Goal: Transaction & Acquisition: Purchase product/service

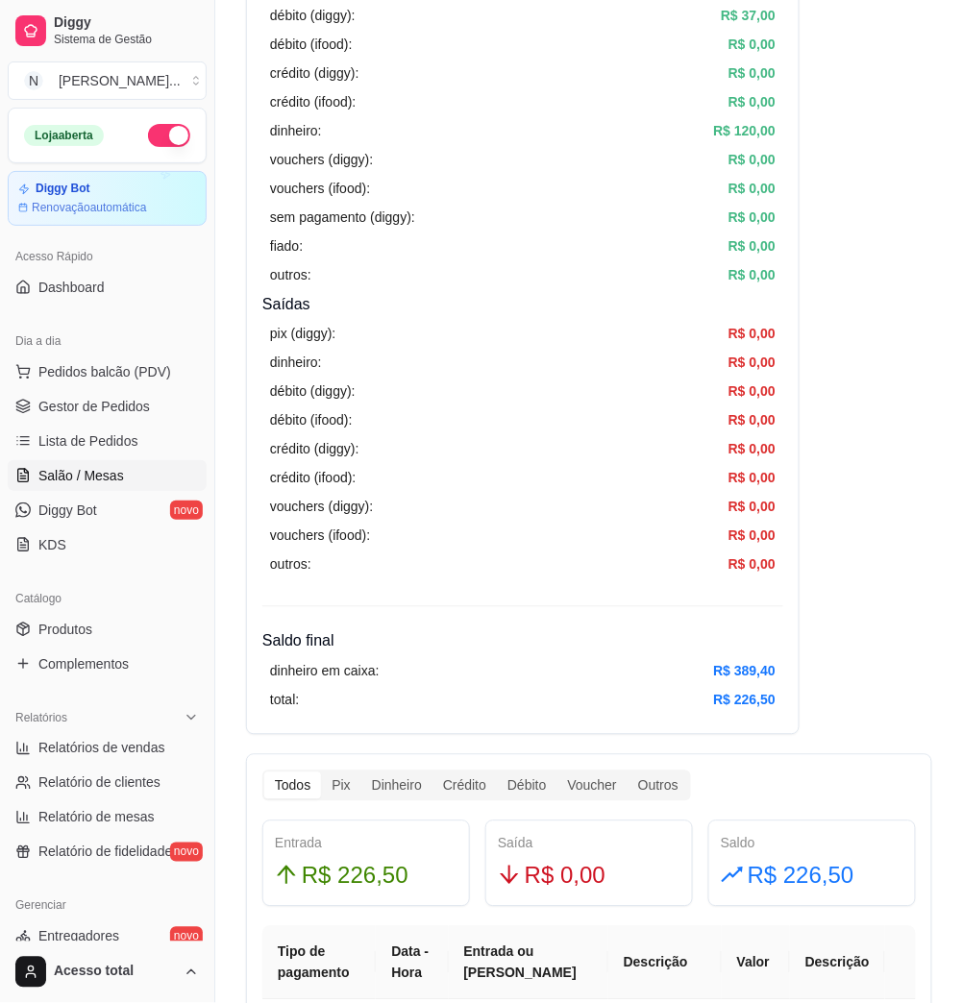
click at [79, 481] on span "Salão / Mesas" at bounding box center [81, 475] width 86 height 19
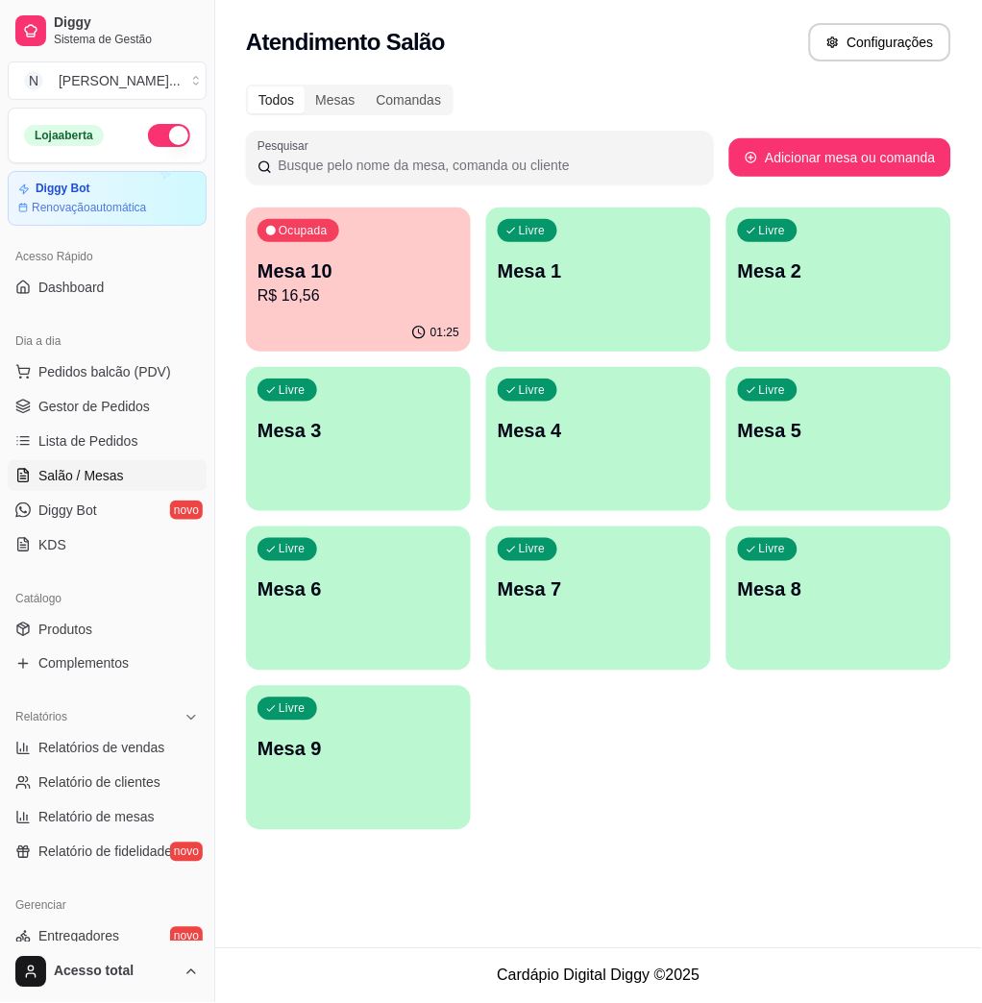
click at [527, 281] on p "Mesa 1" at bounding box center [599, 270] width 202 height 27
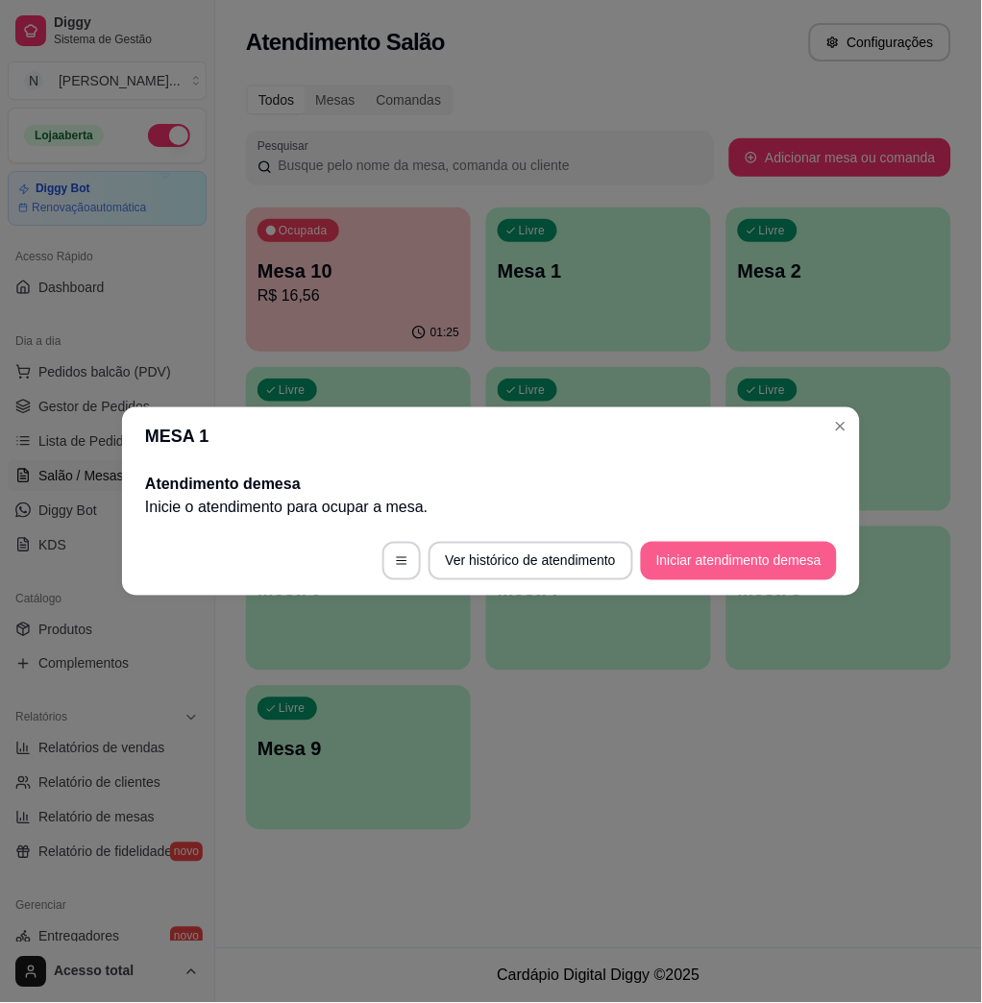
click at [699, 559] on button "Iniciar atendimento de mesa" at bounding box center [739, 561] width 196 height 38
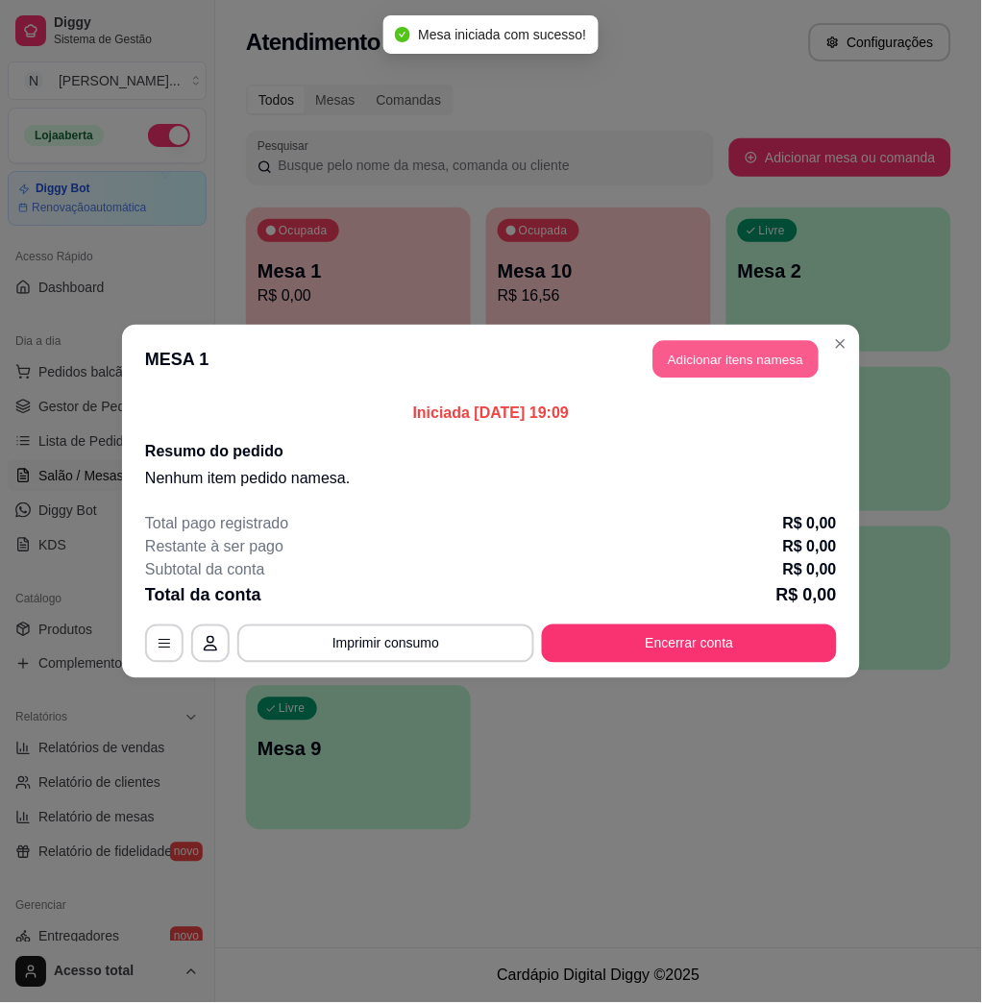
click at [697, 369] on button "Adicionar itens na mesa" at bounding box center [735, 359] width 165 height 37
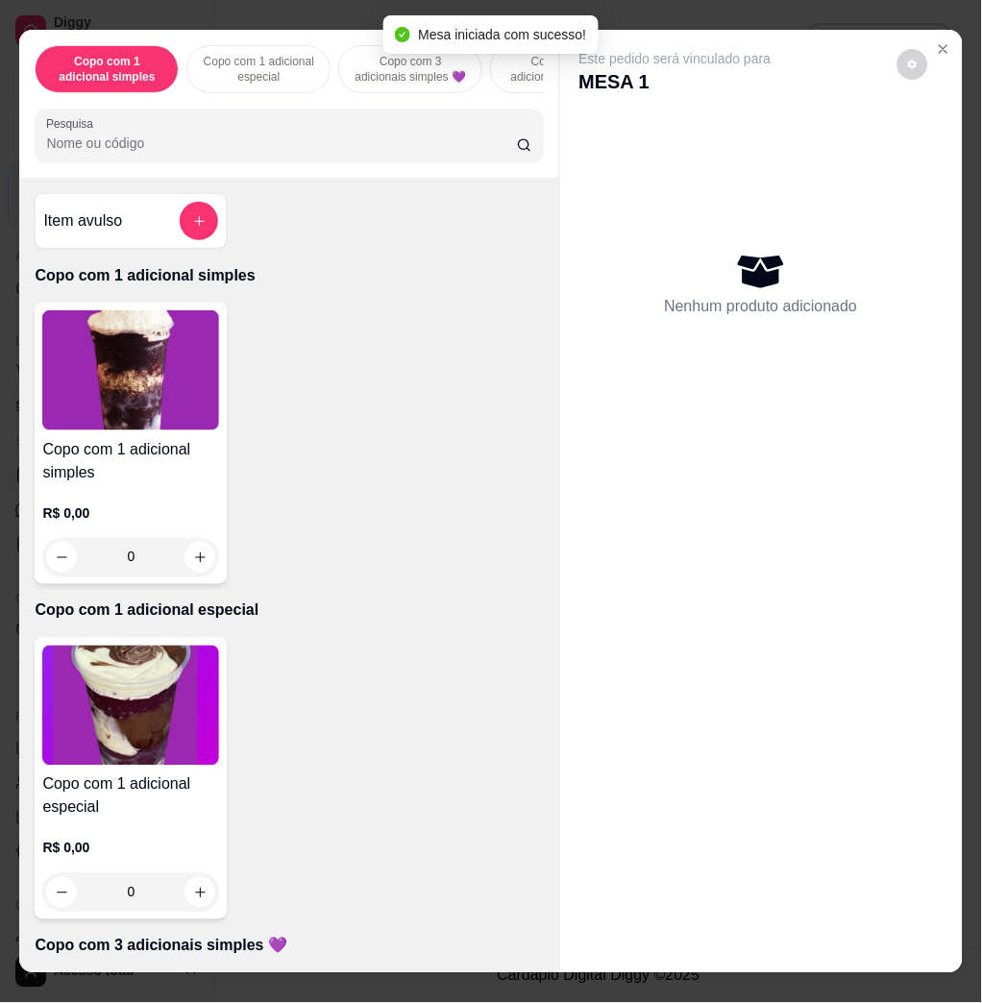
click at [373, 153] on input "Pesquisa" at bounding box center [281, 143] width 471 height 19
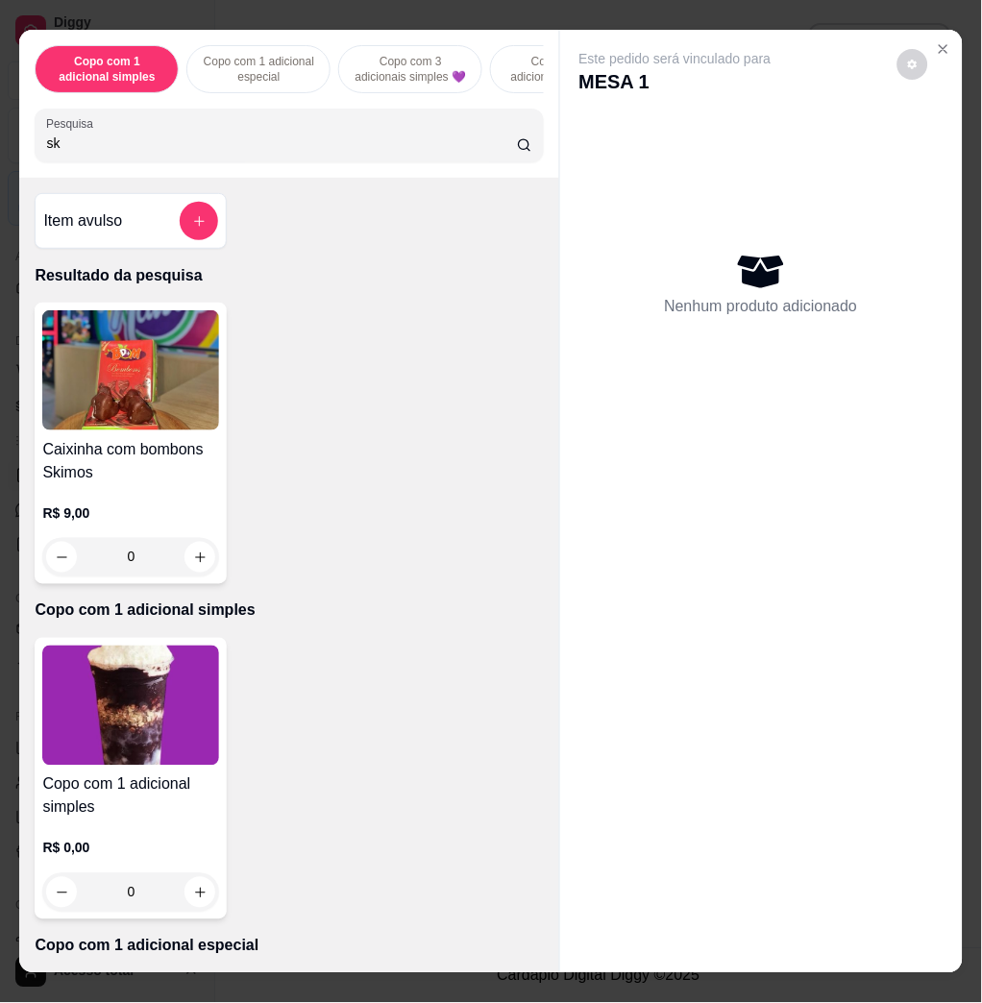
type input "s"
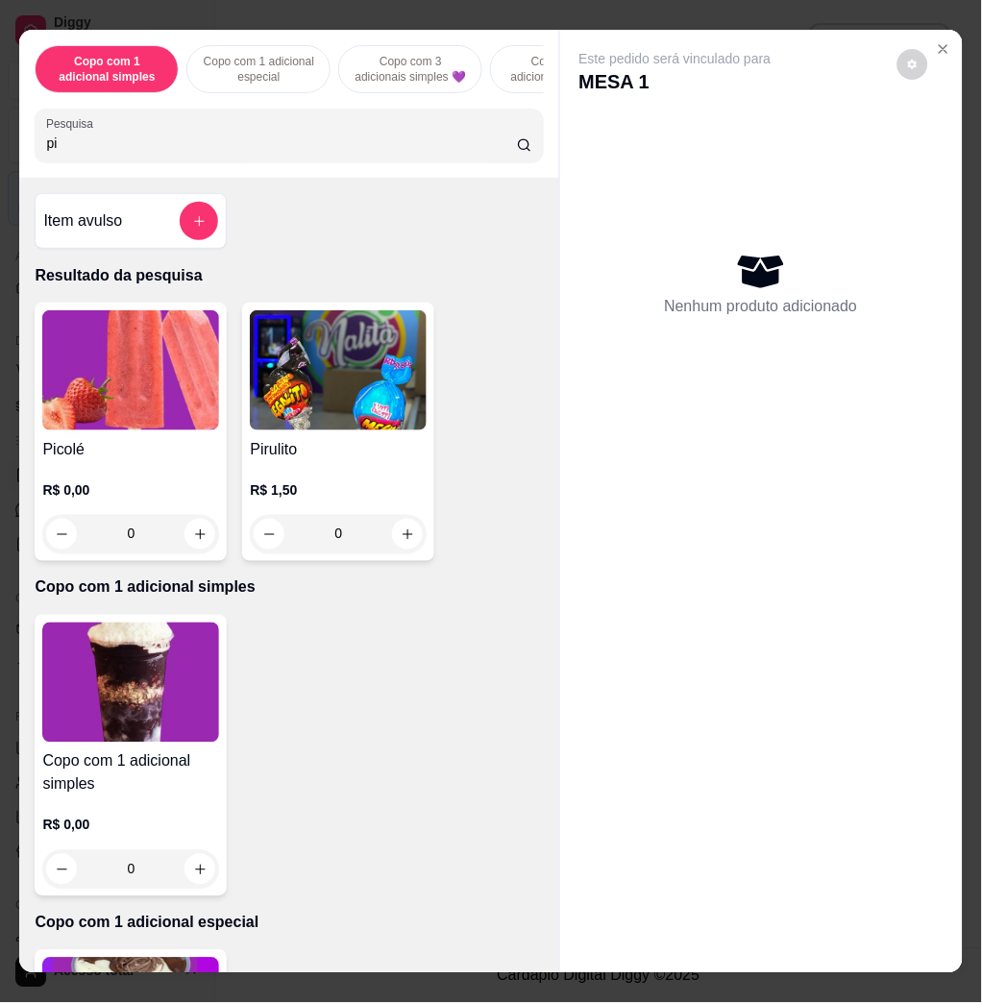
type input "pi"
click at [134, 357] on img at bounding box center [130, 370] width 177 height 120
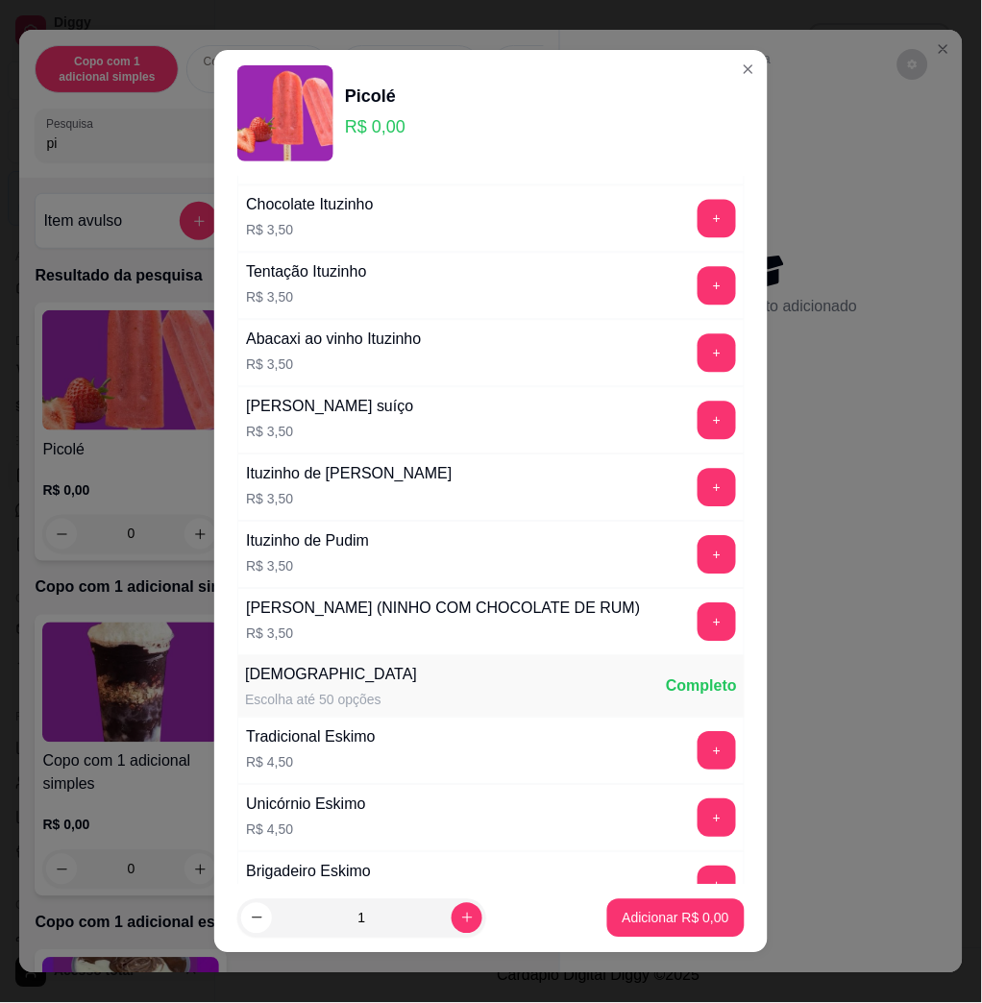
scroll to position [1793, 0]
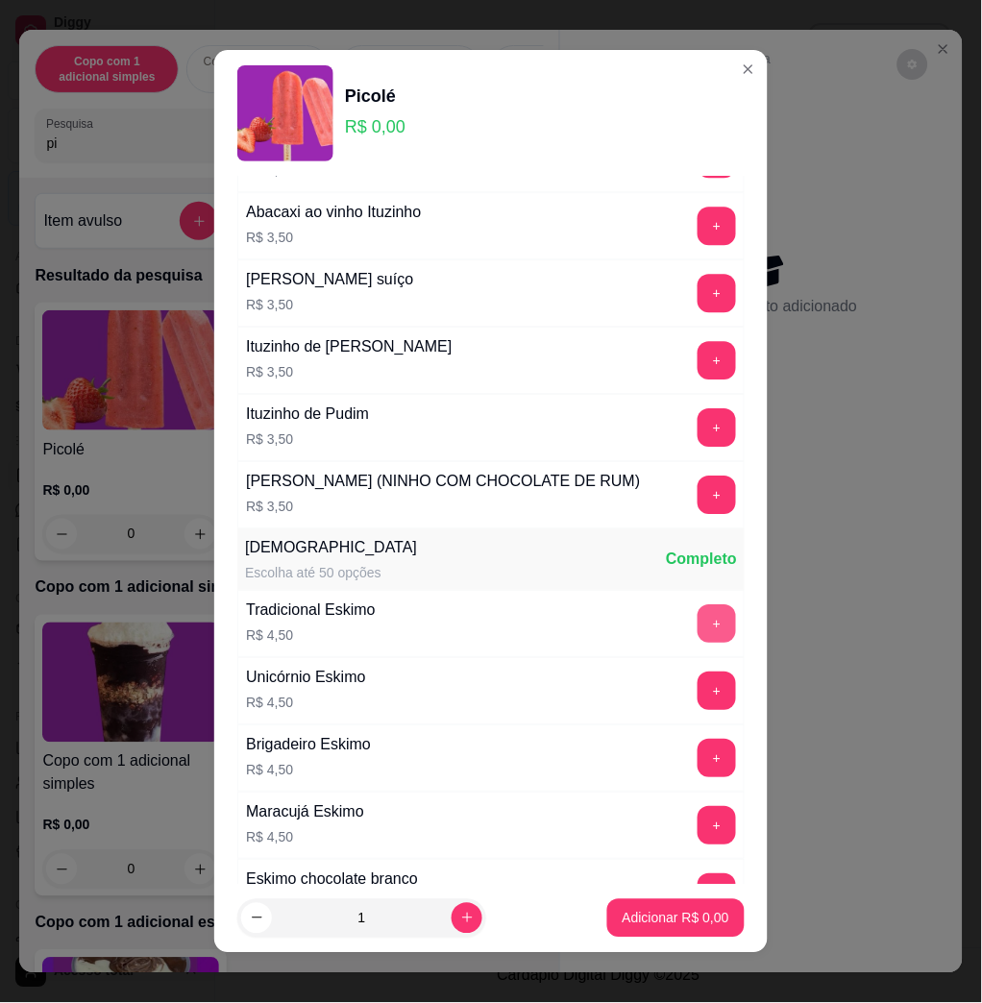
click at [698, 643] on button "+" at bounding box center [717, 623] width 38 height 38
click at [661, 922] on p "Adicionar R$ 13,50" at bounding box center [672, 918] width 114 height 19
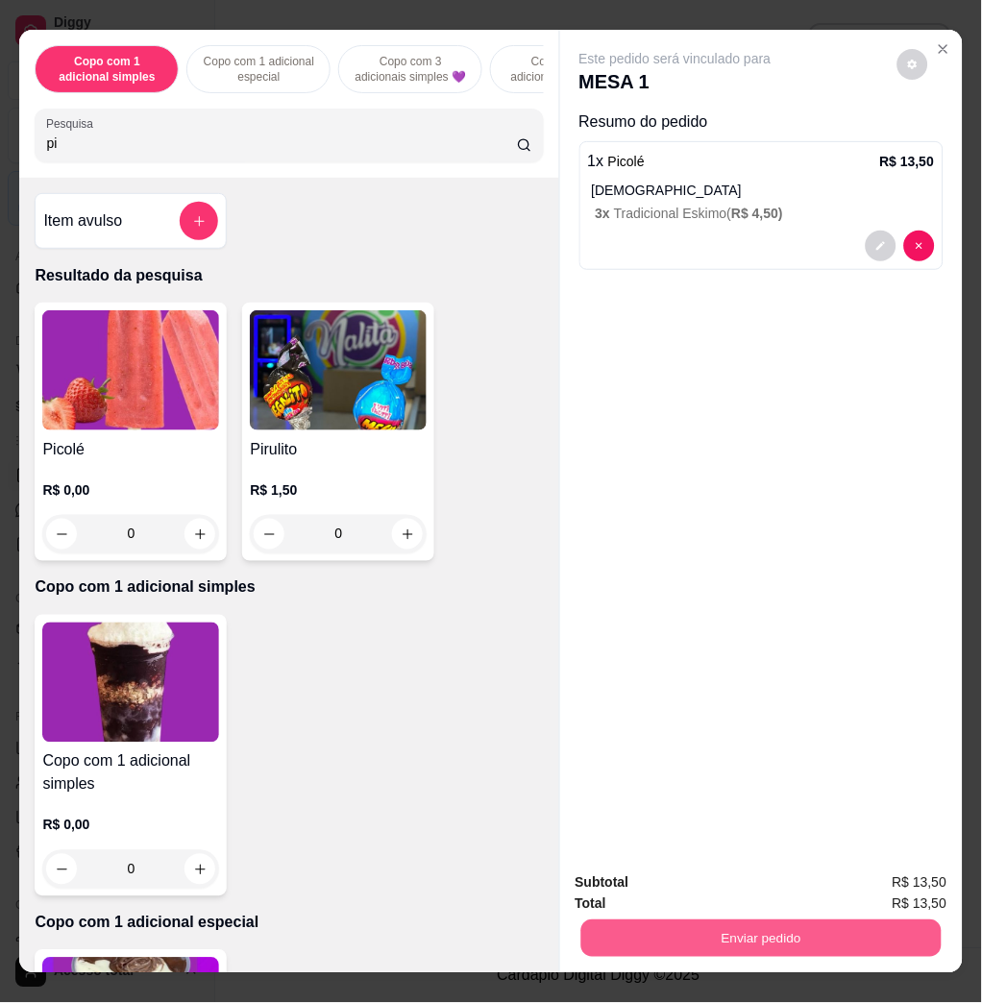
click at [653, 932] on button "Enviar pedido" at bounding box center [760, 937] width 360 height 37
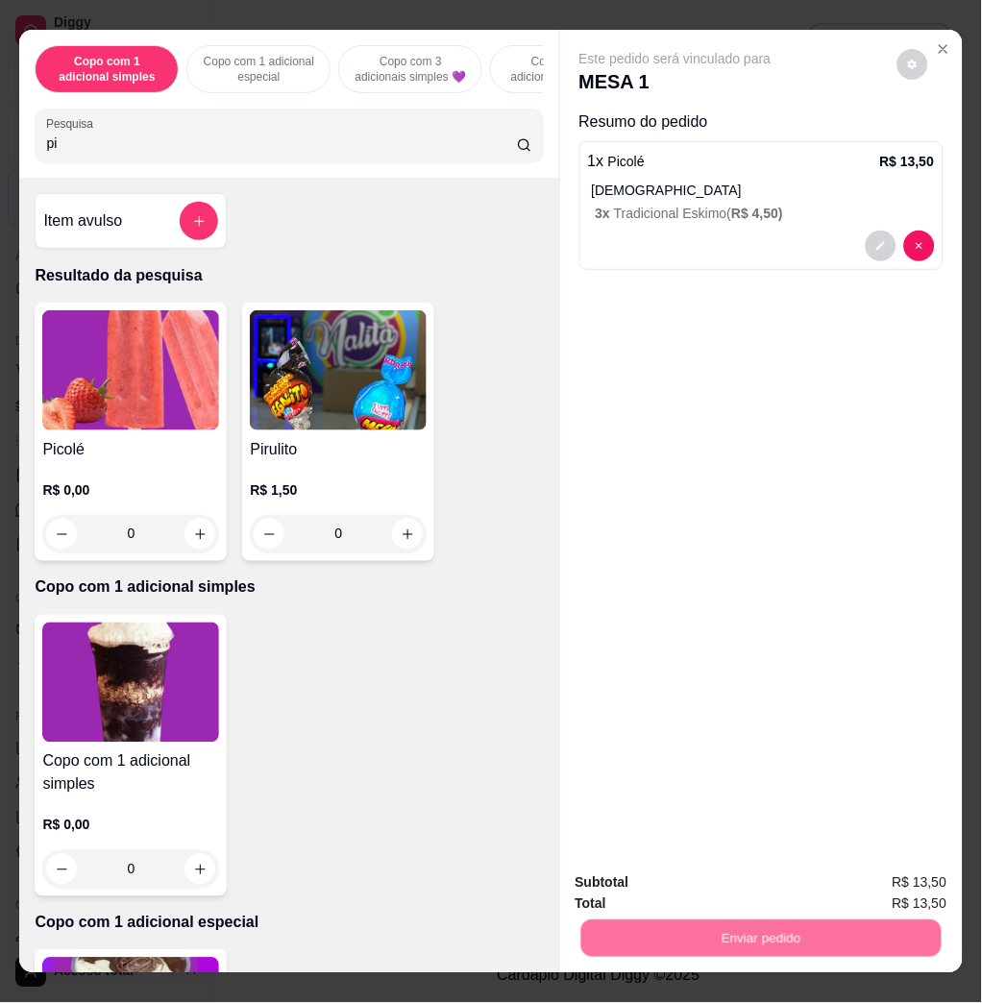
click at [648, 876] on button "Não registrar e enviar pedido" at bounding box center [696, 882] width 200 height 37
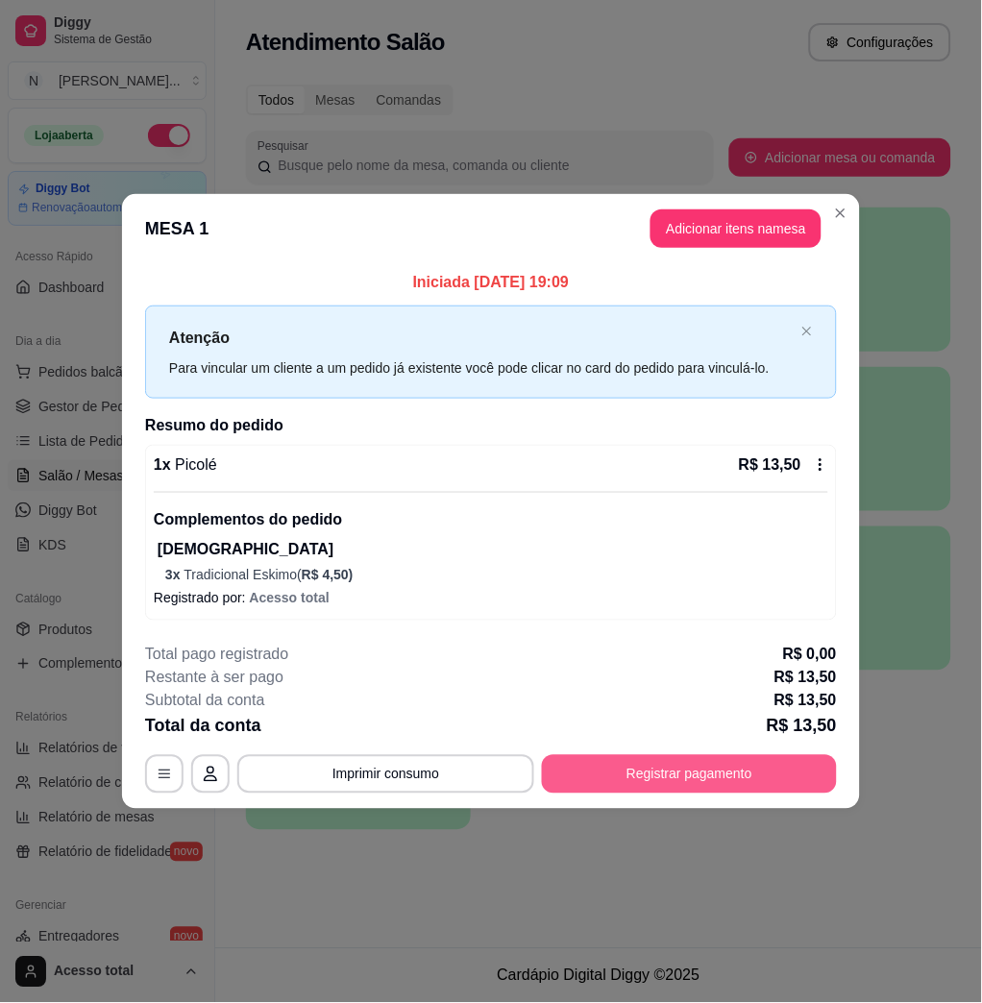
click at [719, 775] on button "Registrar pagamento" at bounding box center [689, 774] width 295 height 38
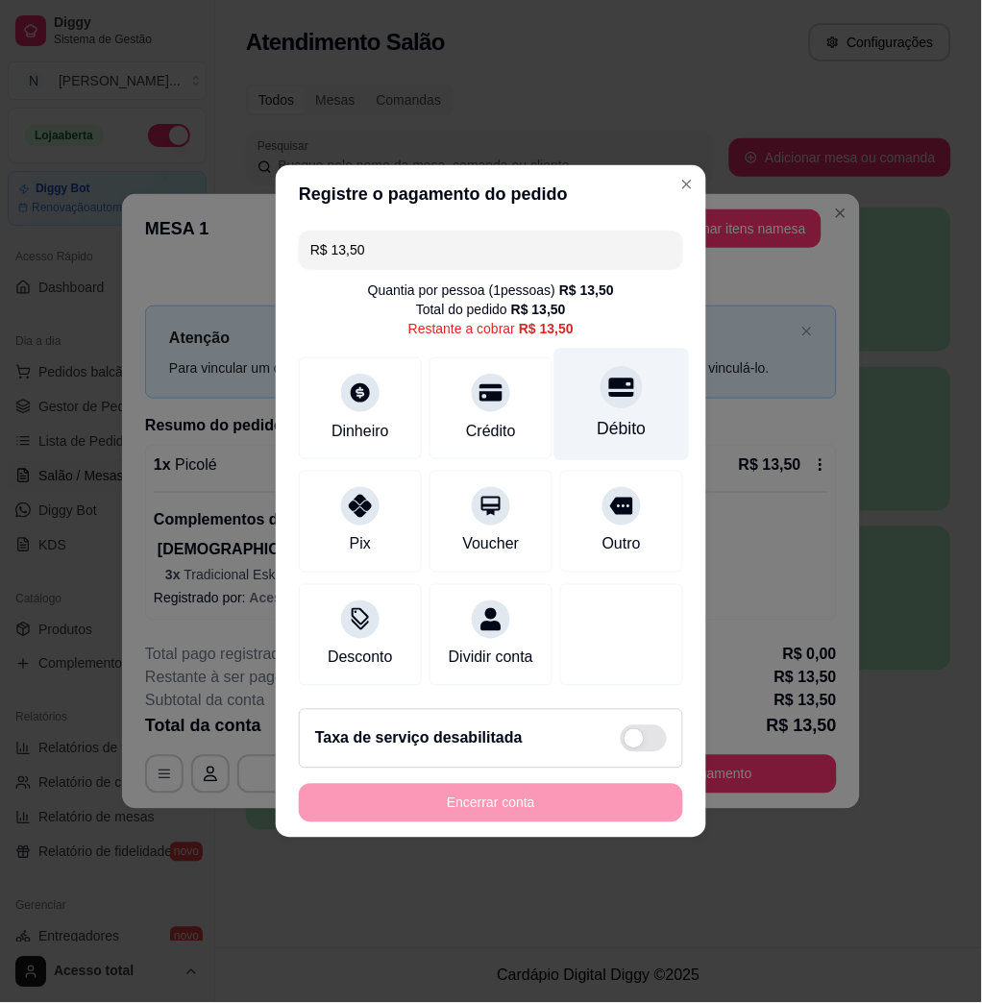
click at [601, 376] on div at bounding box center [622, 387] width 42 height 42
type input "R$ 0,00"
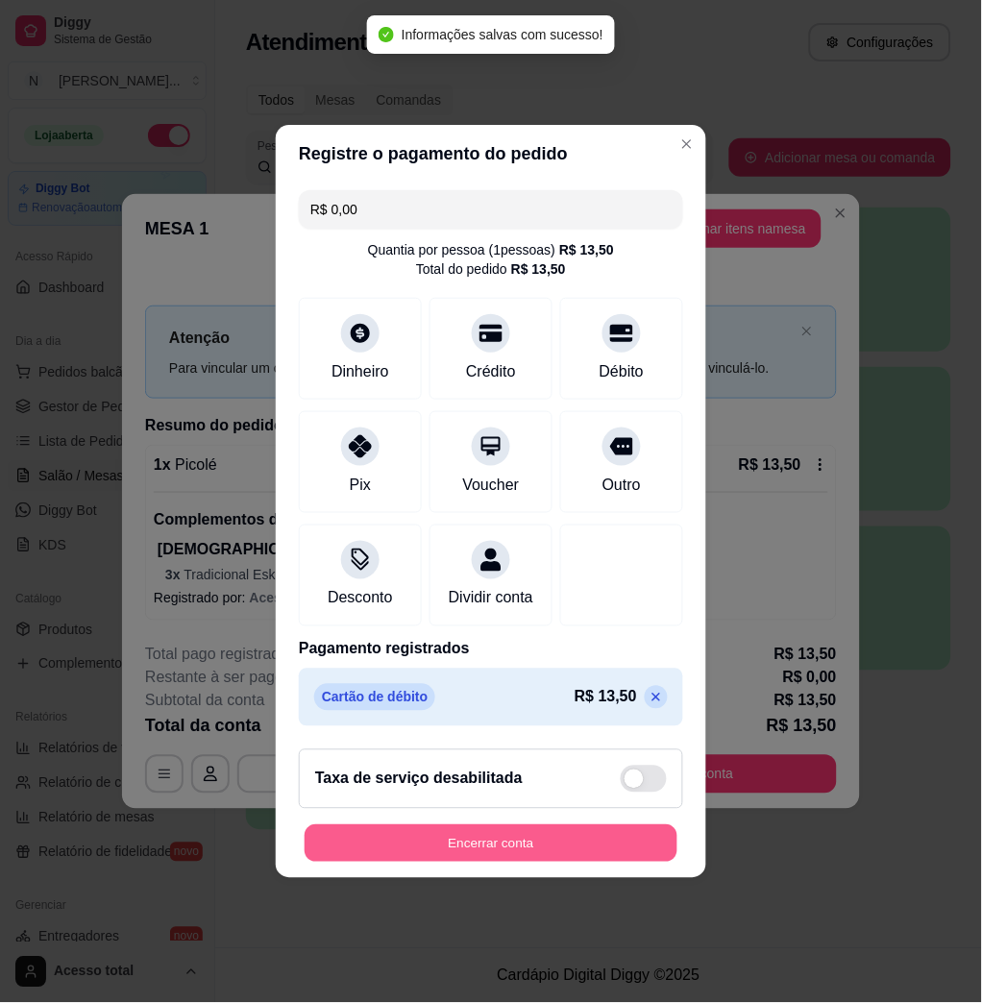
click at [540, 854] on button "Encerrar conta" at bounding box center [491, 843] width 373 height 37
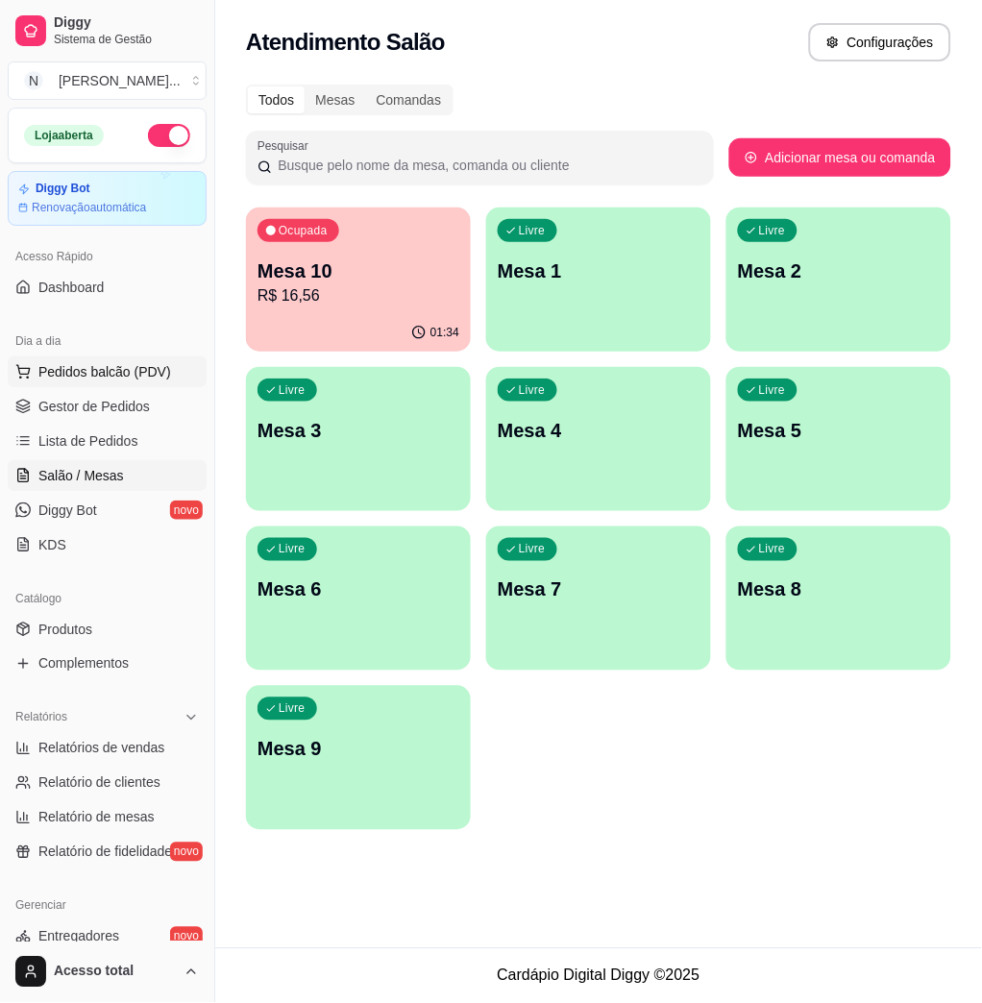
click at [118, 374] on span "Pedidos balcão (PDV)" at bounding box center [104, 371] width 133 height 19
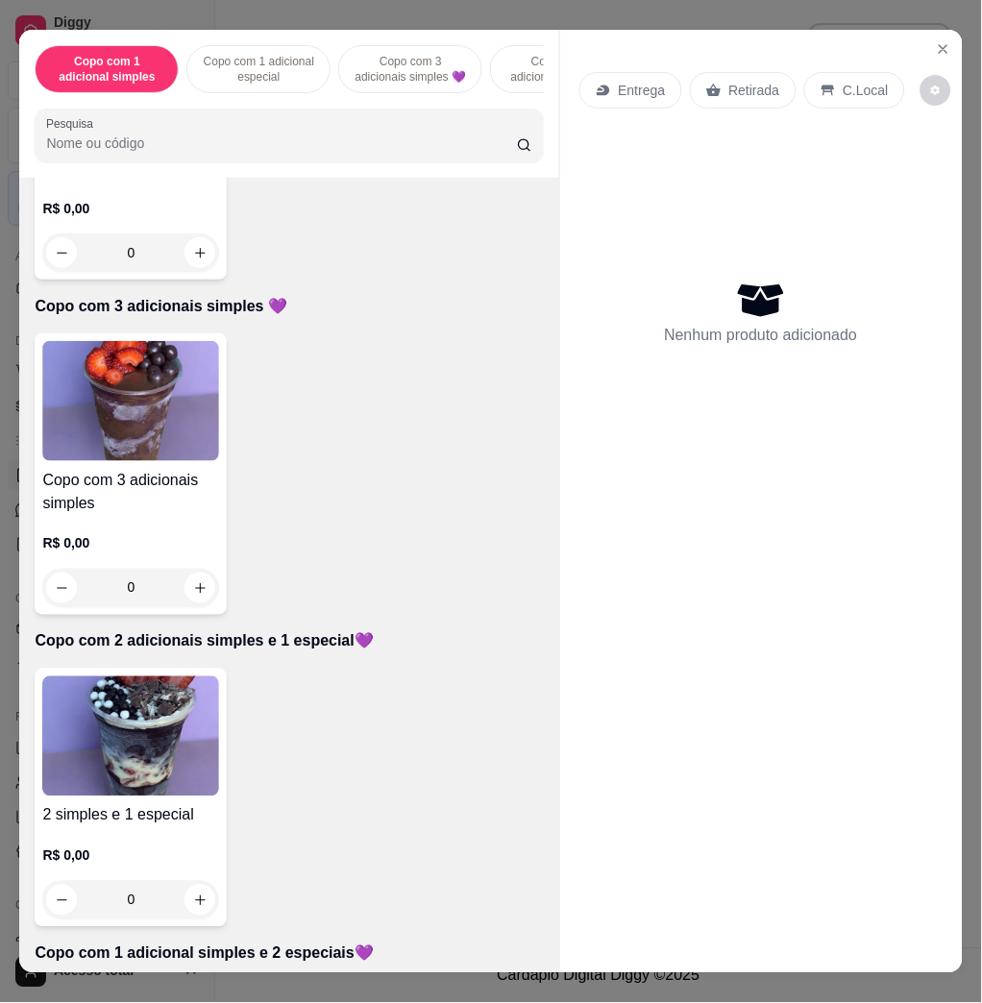
scroll to position [769, 0]
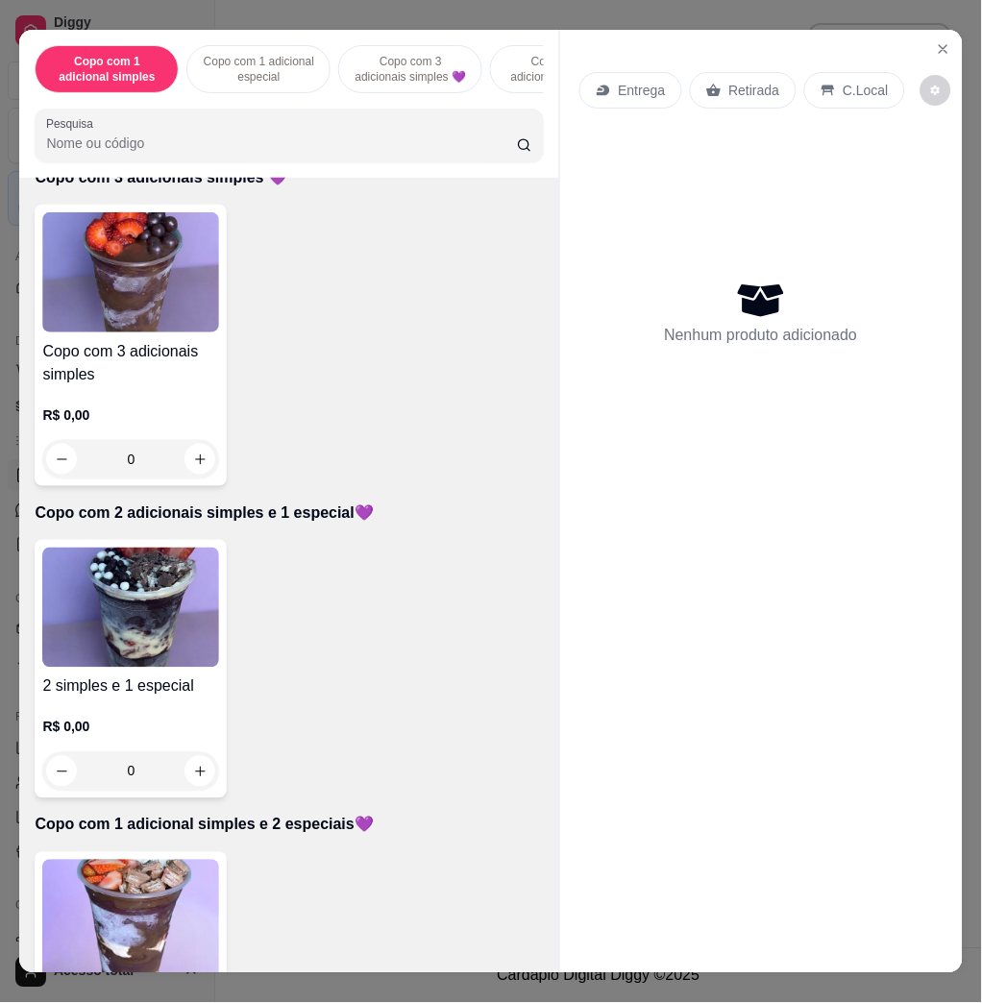
click at [140, 643] on img at bounding box center [130, 608] width 177 height 120
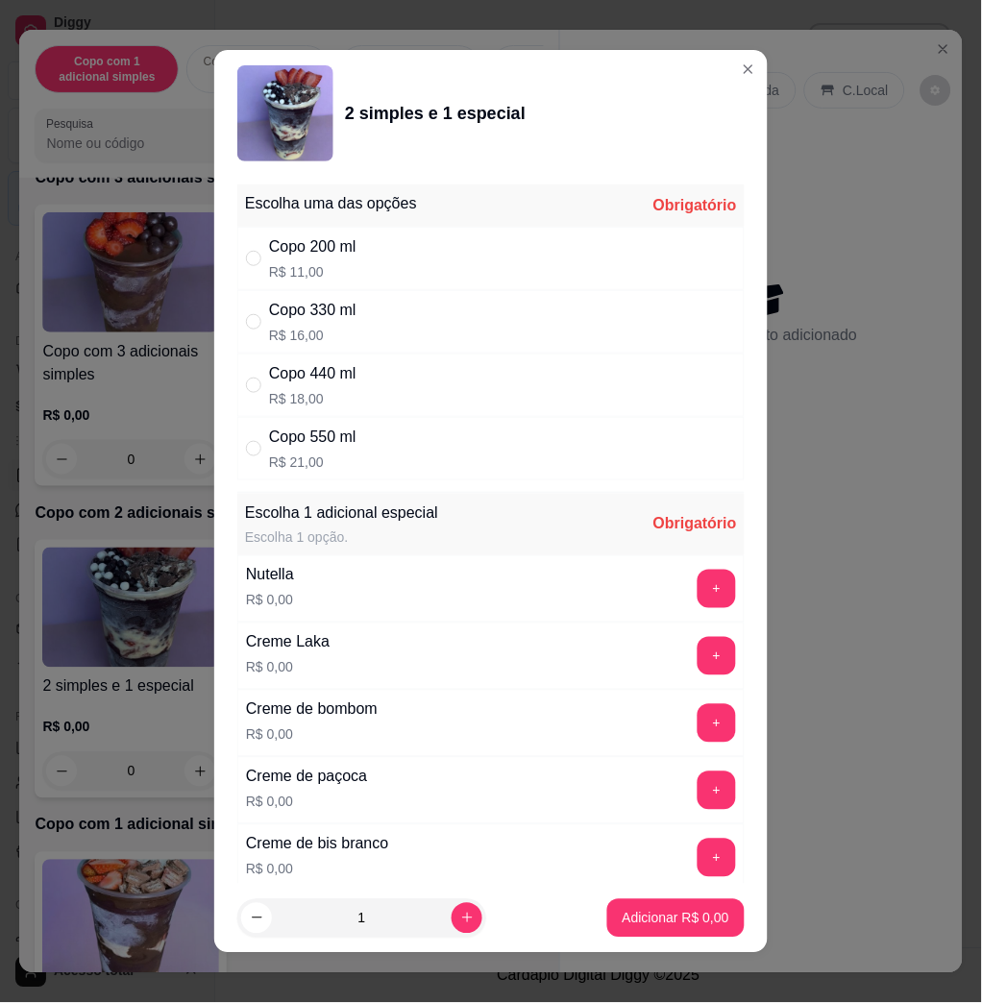
click at [340, 300] on div "Copo 330 ml" at bounding box center [312, 310] width 87 height 23
radio input "true"
click at [698, 588] on button "+" at bounding box center [717, 589] width 38 height 38
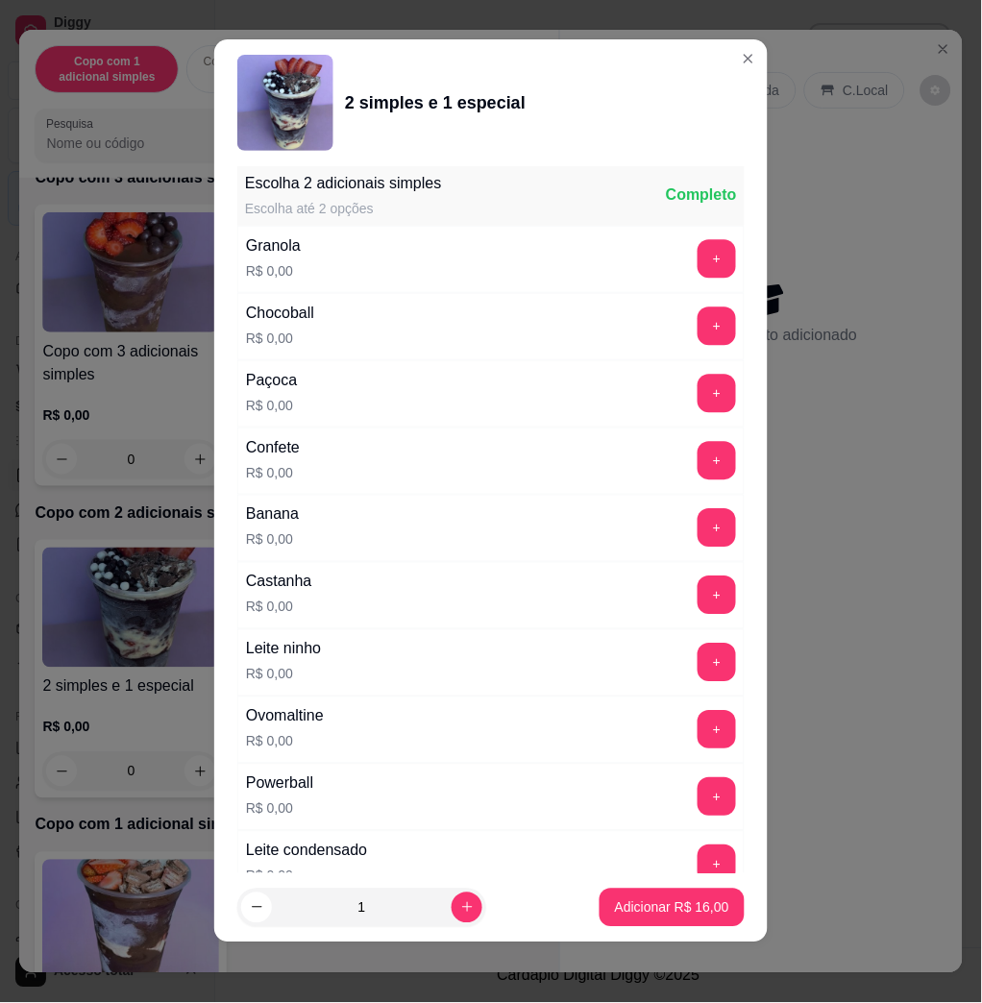
scroll to position [1787, 0]
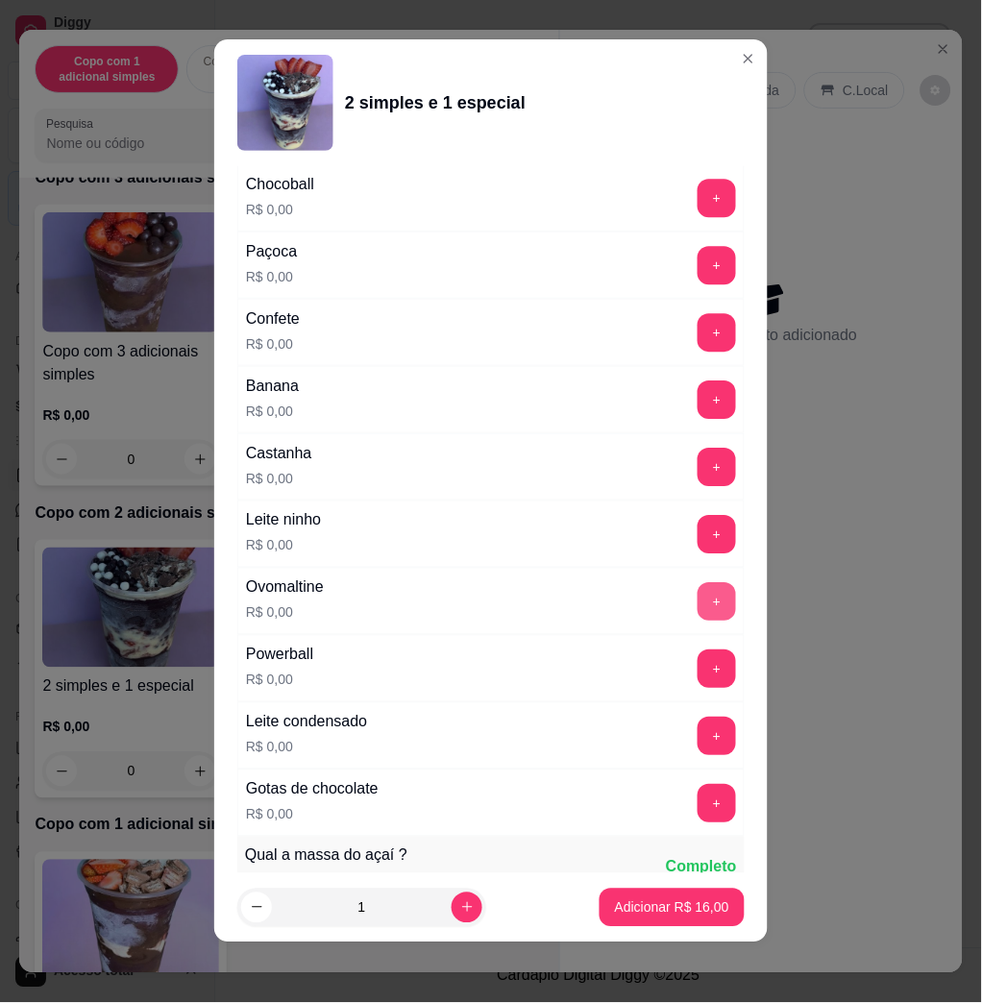
click at [698, 601] on button "+" at bounding box center [717, 601] width 38 height 38
click at [460, 906] on icon "increase-product-quantity" at bounding box center [467, 908] width 14 height 14
type input "2"
click at [615, 907] on p "Adicionar R$ 32,00" at bounding box center [672, 907] width 114 height 19
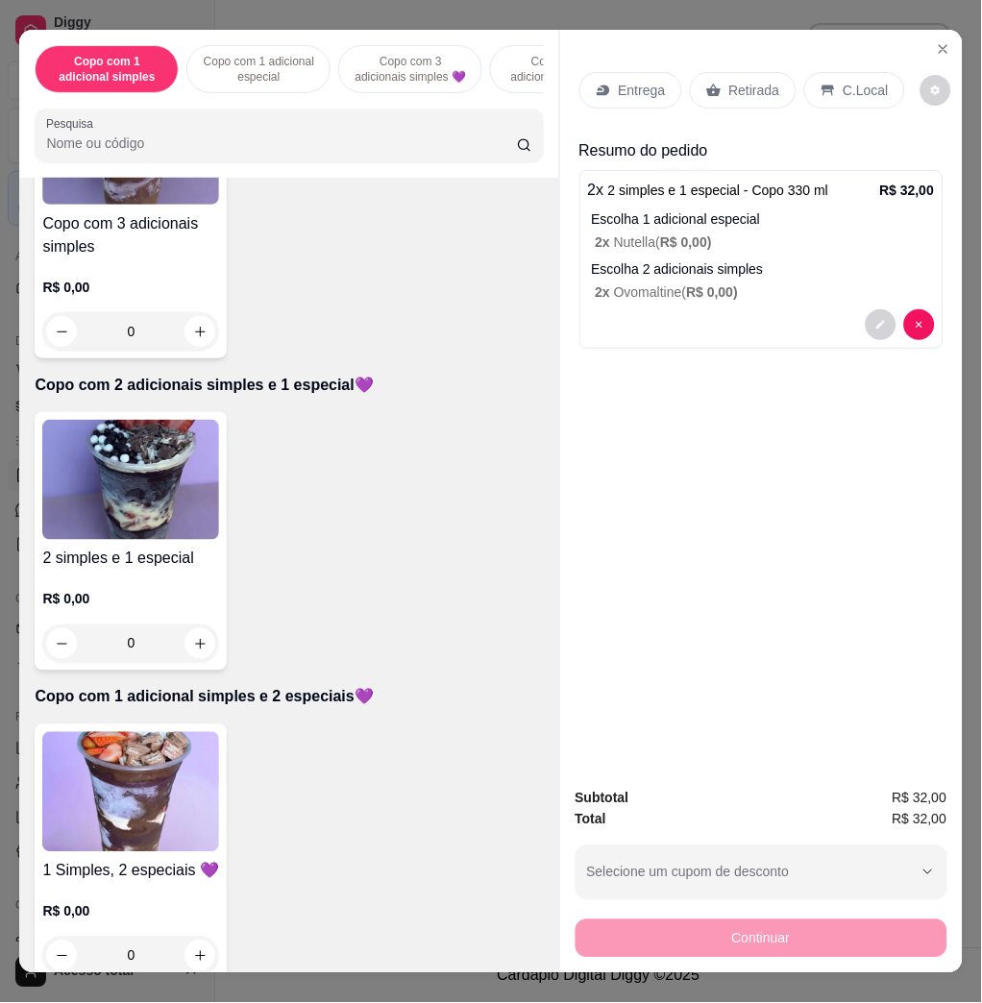
scroll to position [1281, 0]
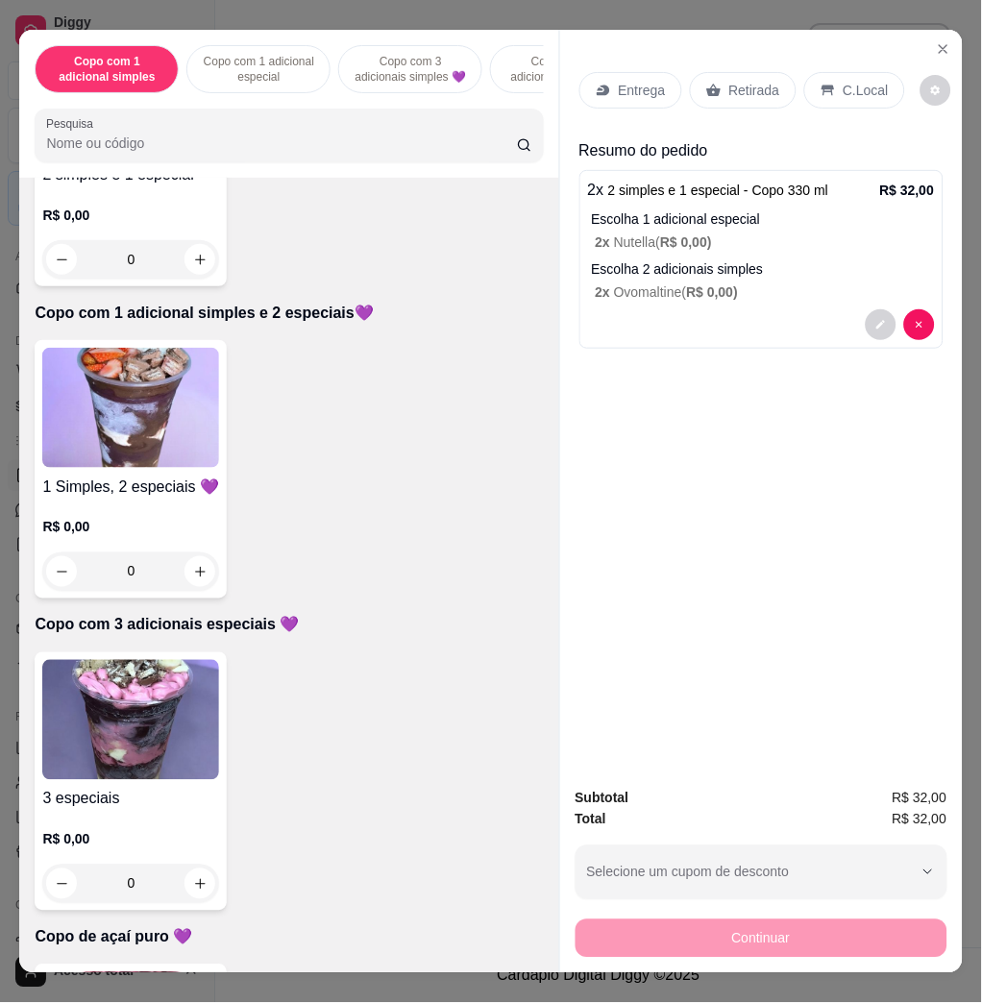
click at [170, 722] on img at bounding box center [130, 720] width 177 height 120
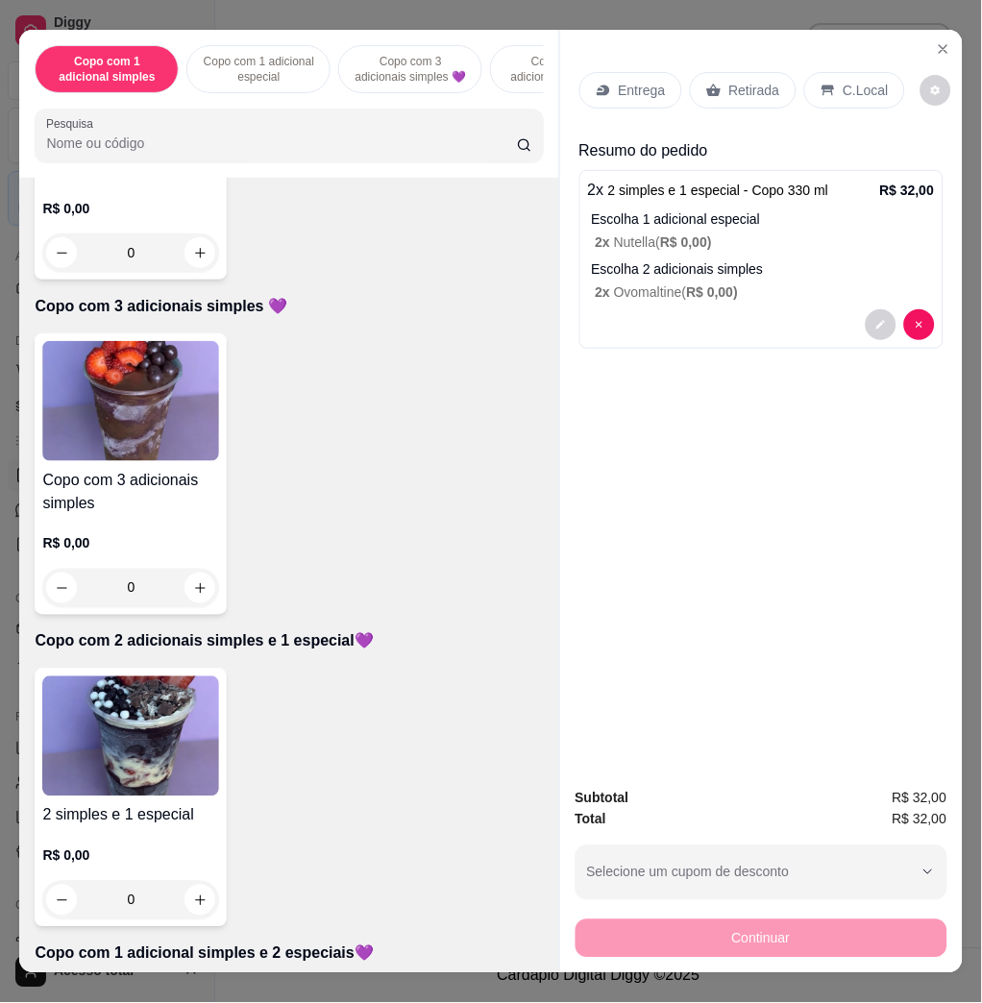
scroll to position [512, 0]
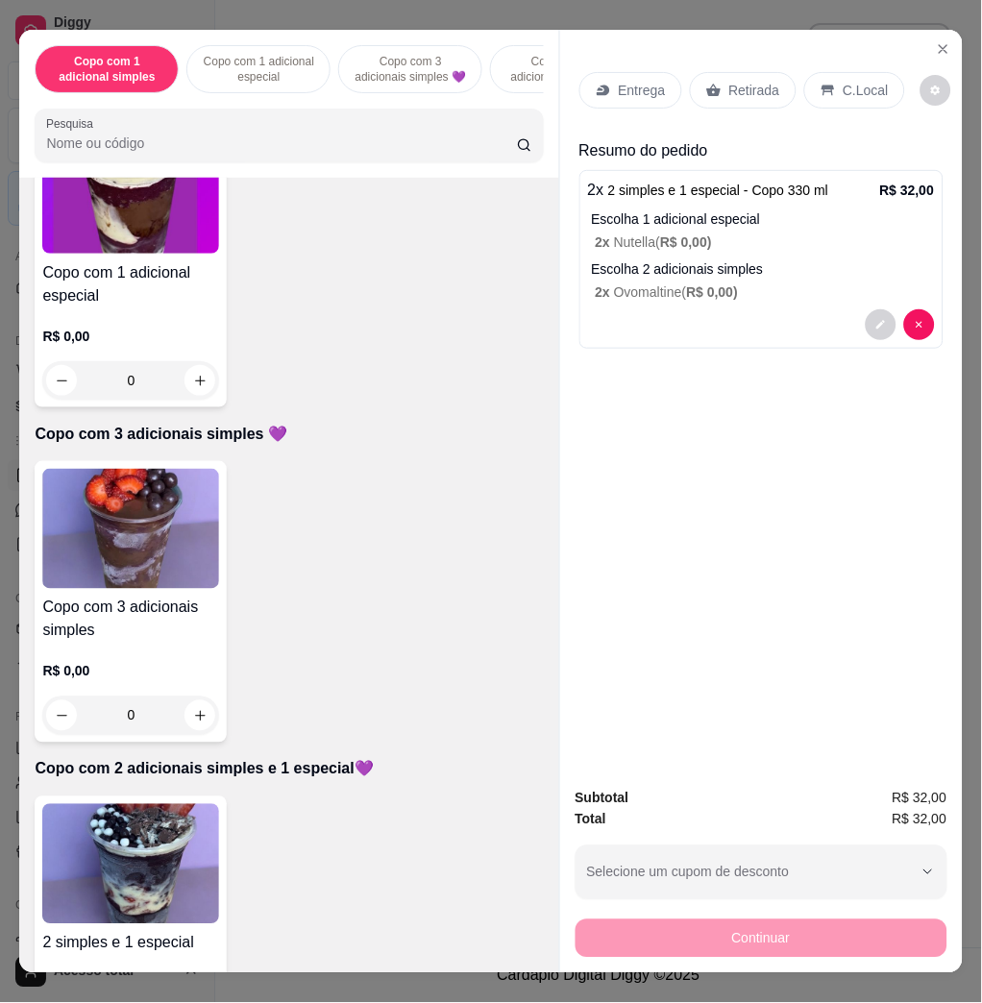
click at [158, 588] on img at bounding box center [130, 529] width 177 height 120
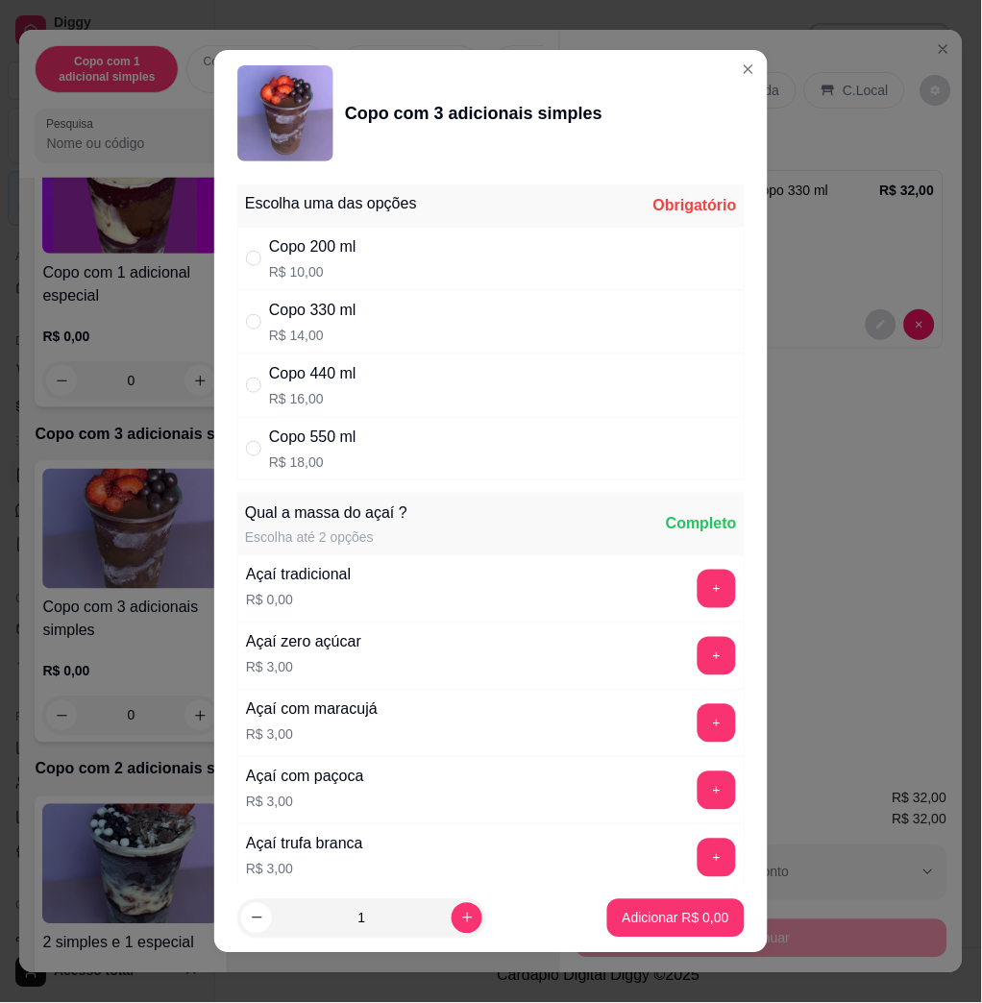
click at [349, 314] on div "Copo 330 ml R$ 14,00" at bounding box center [490, 321] width 507 height 63
radio input "true"
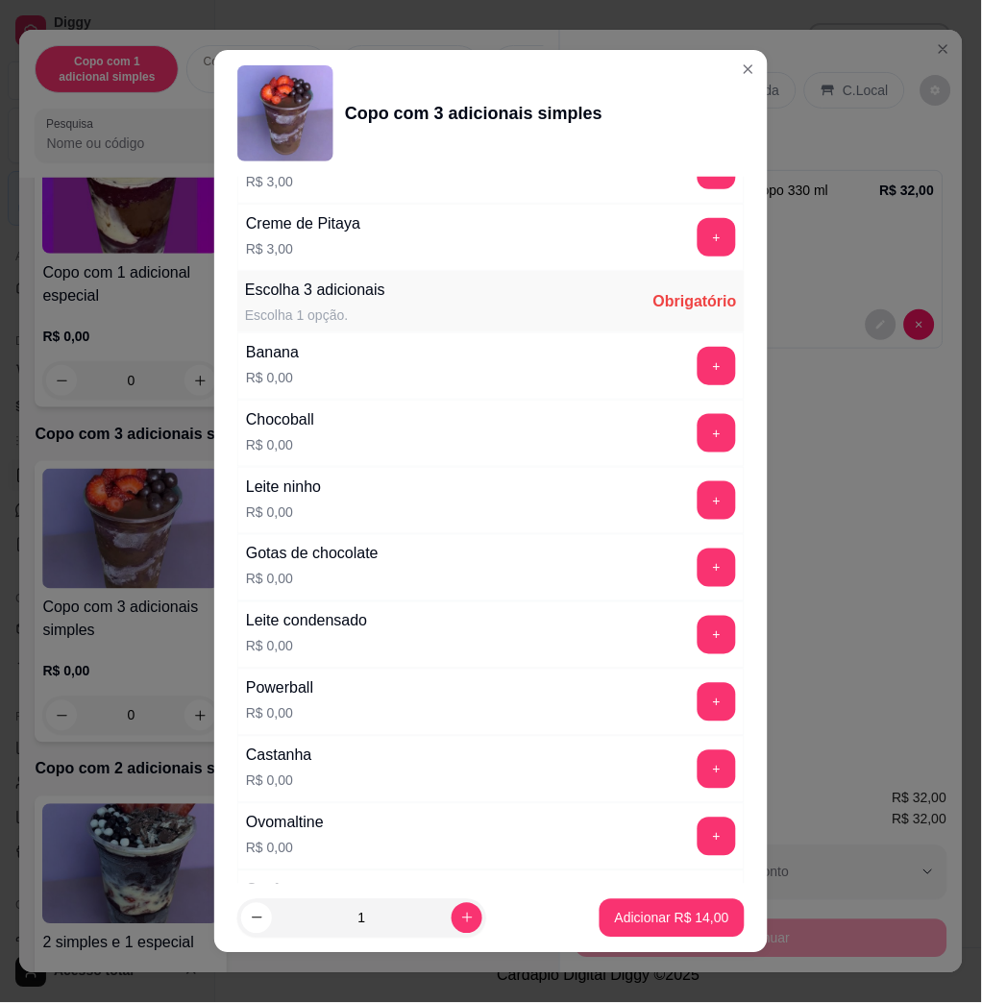
scroll to position [1153, 0]
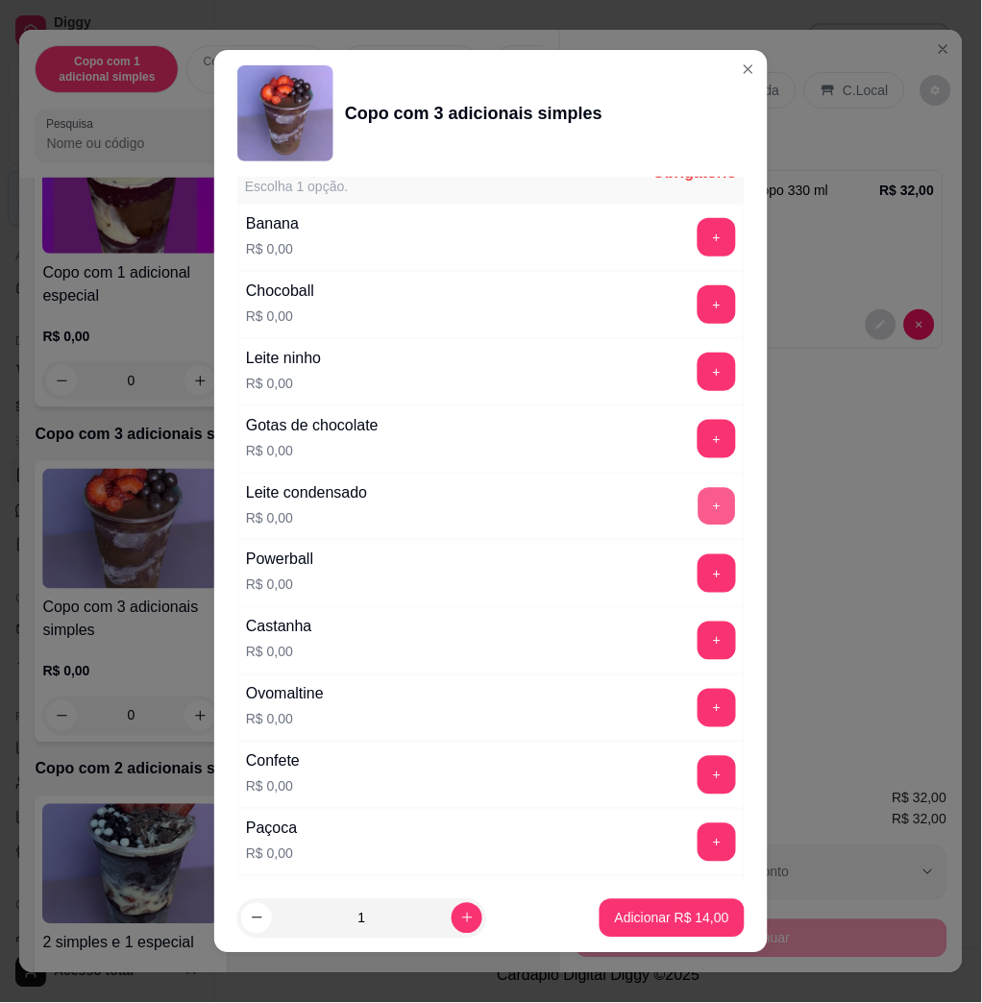
click at [699, 502] on button "+" at bounding box center [717, 506] width 37 height 37
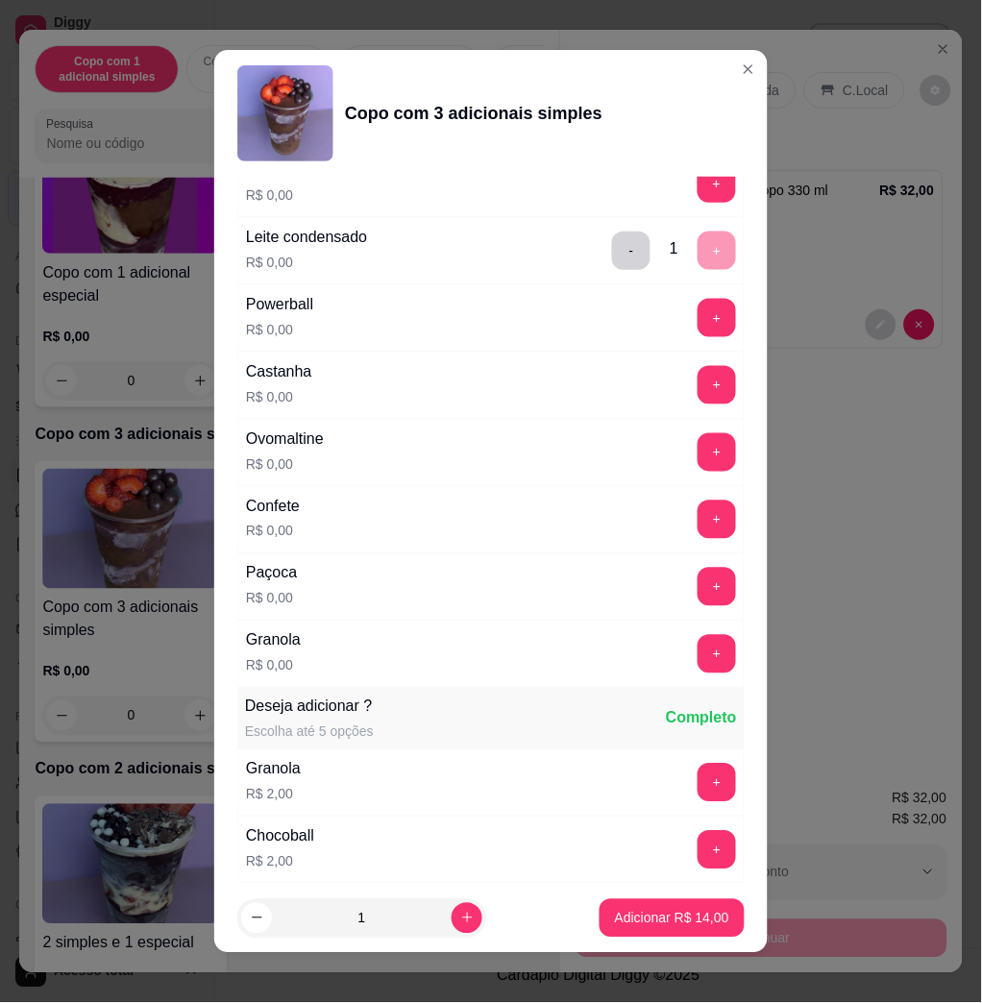
scroll to position [1024, 0]
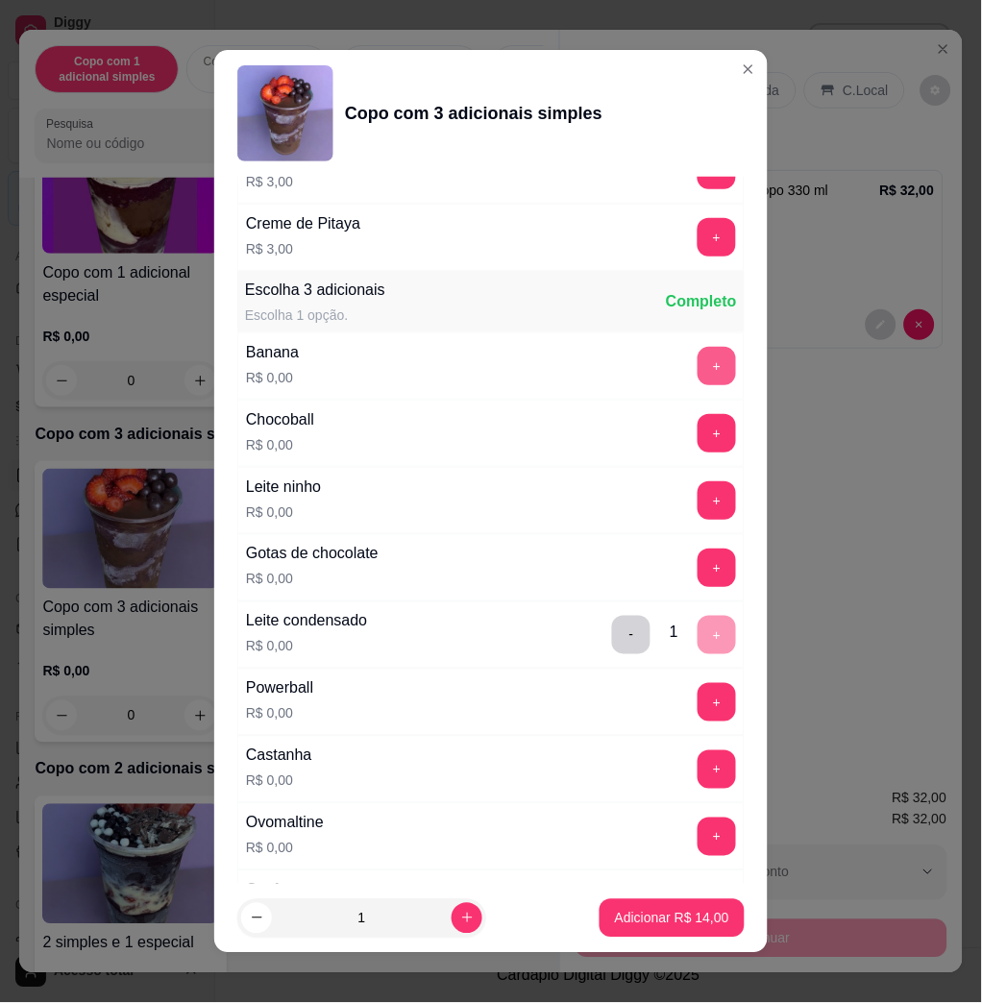
click at [698, 380] on button "+" at bounding box center [717, 366] width 38 height 38
click at [690, 380] on div "+" at bounding box center [717, 366] width 54 height 38
drag, startPoint x: 672, startPoint y: 380, endPoint x: 574, endPoint y: 453, distance: 122.2
click at [574, 453] on div "Chocoball R$ 0,00 +" at bounding box center [490, 433] width 507 height 67
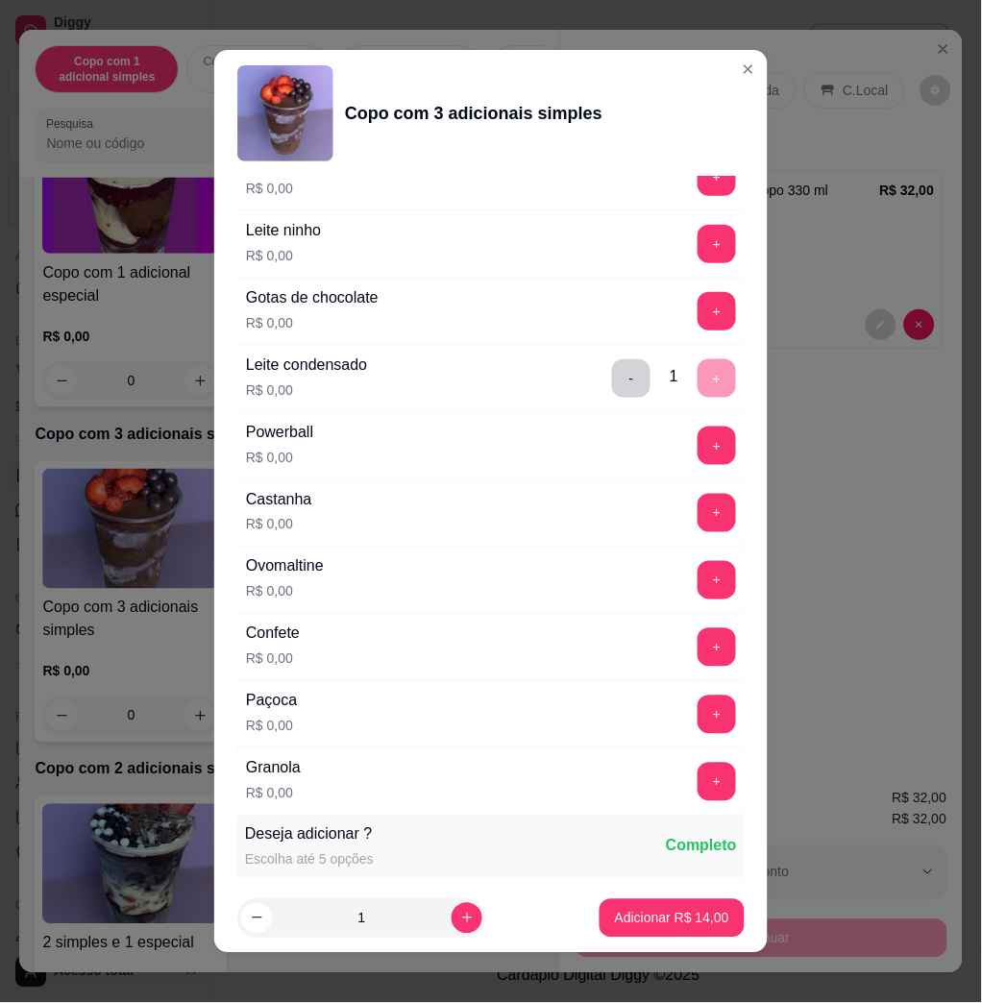
scroll to position [769, 0]
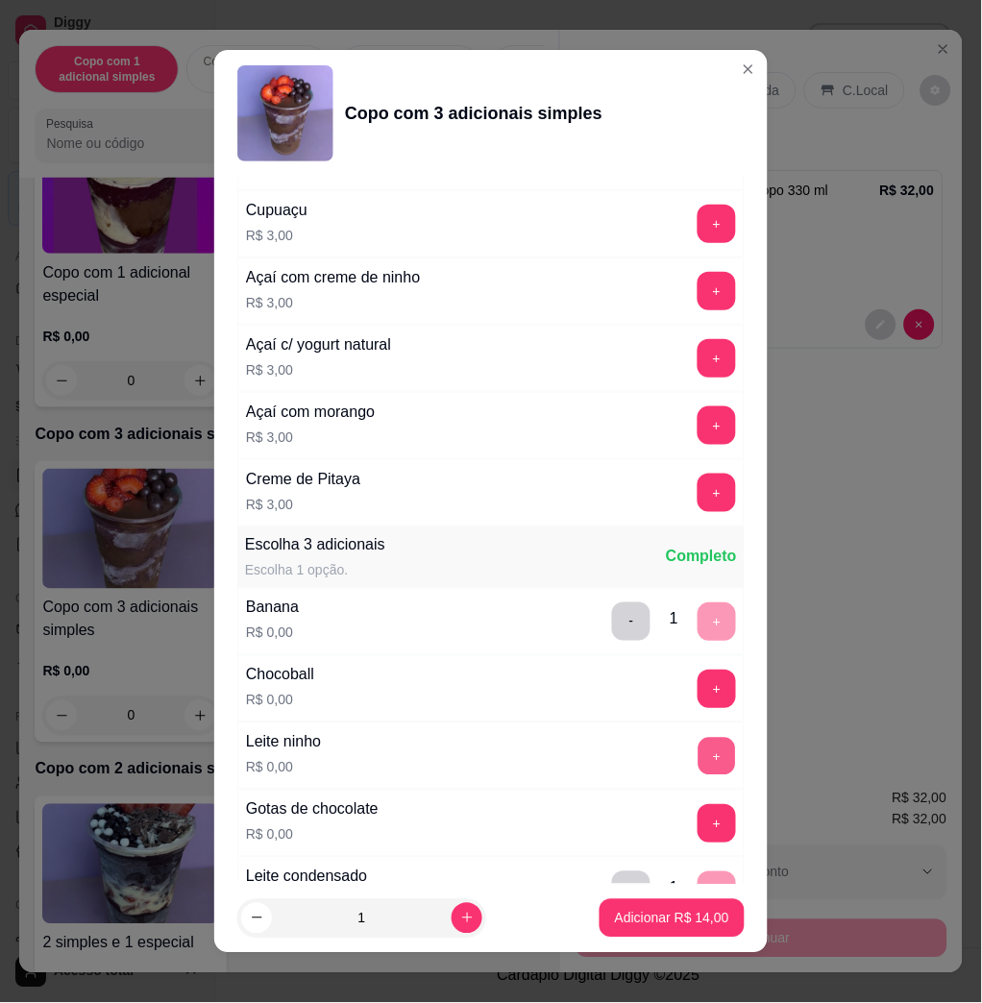
click at [699, 751] on button "+" at bounding box center [717, 756] width 37 height 37
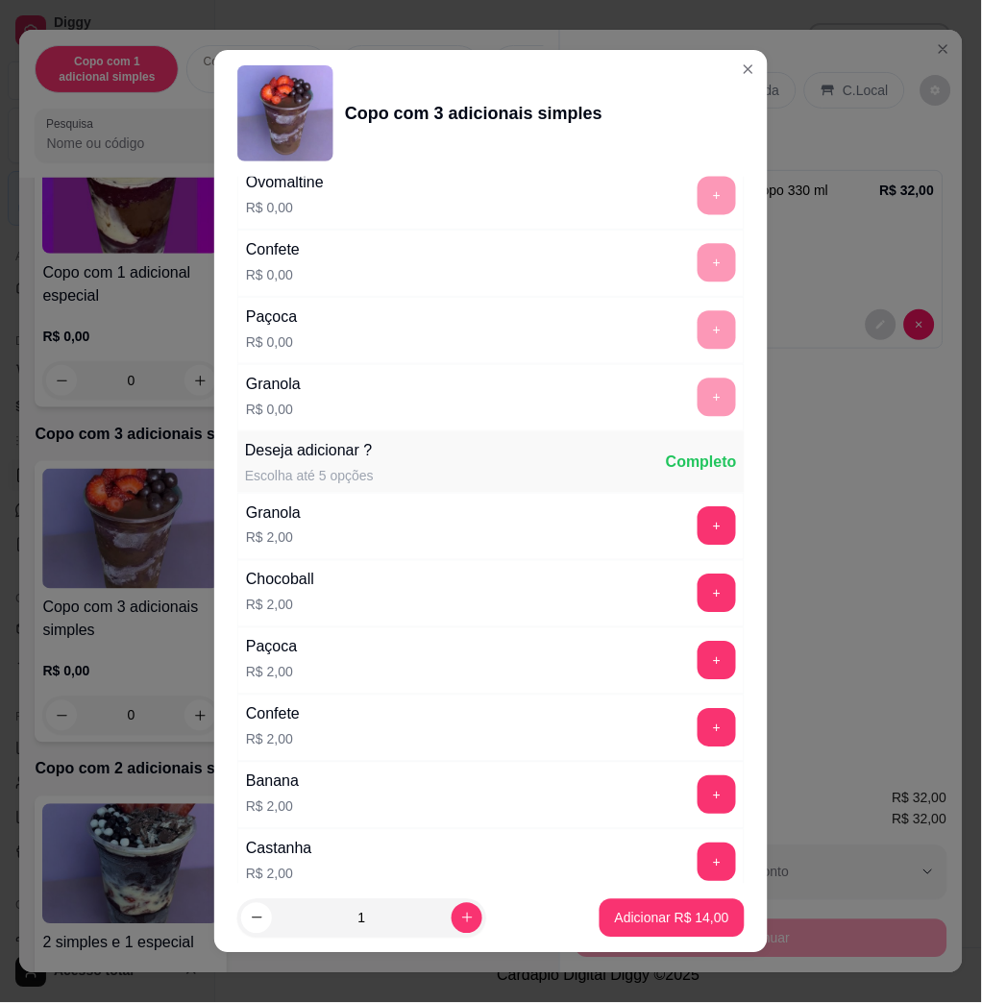
scroll to position [1793, 0]
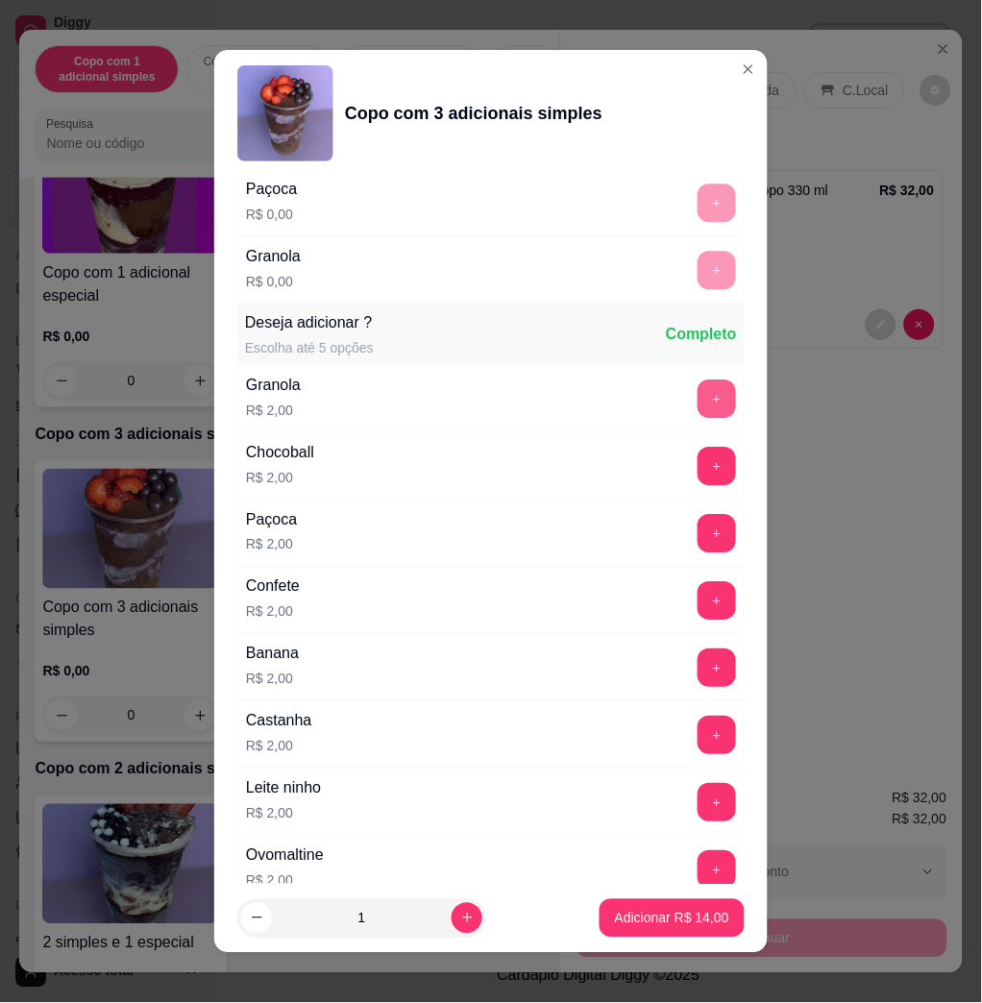
click at [698, 404] on button "+" at bounding box center [717, 399] width 38 height 38
click at [652, 905] on button "Adicionar R$ 16,00" at bounding box center [671, 917] width 141 height 37
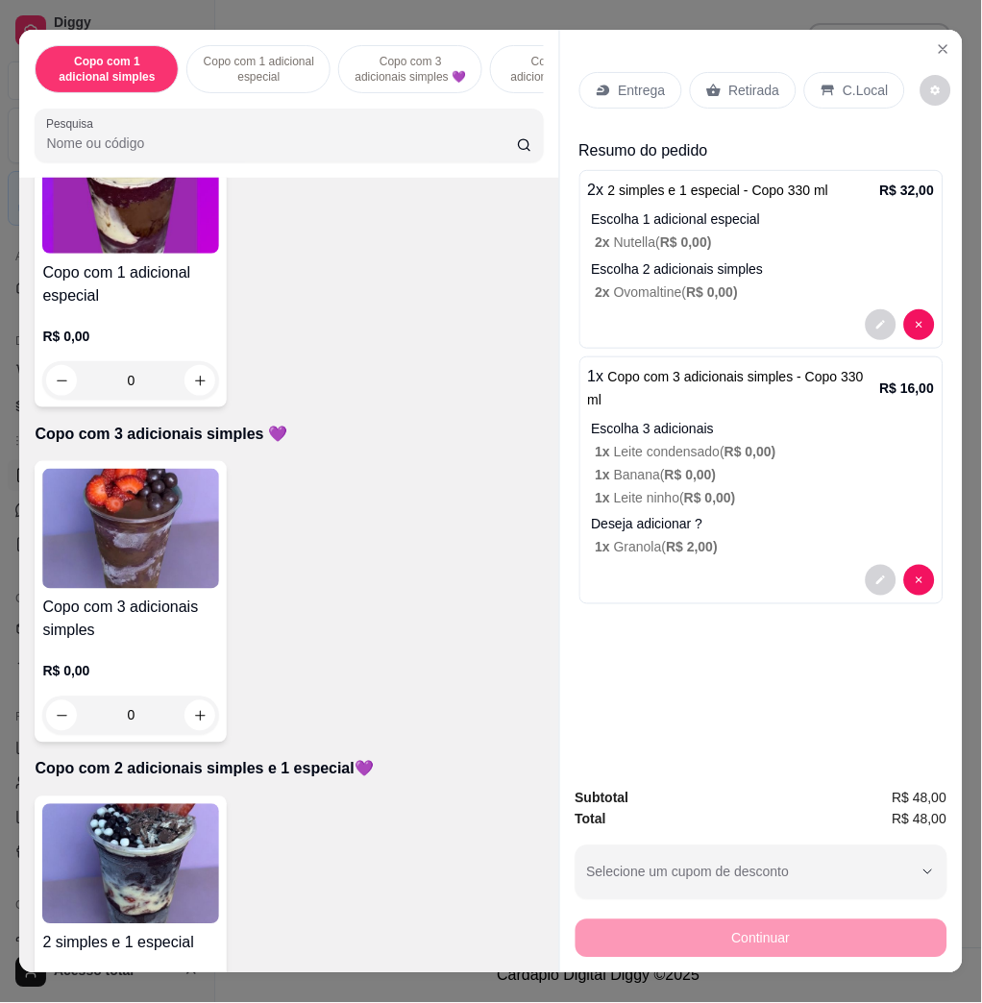
click at [632, 84] on p "Entrega" at bounding box center [642, 90] width 47 height 19
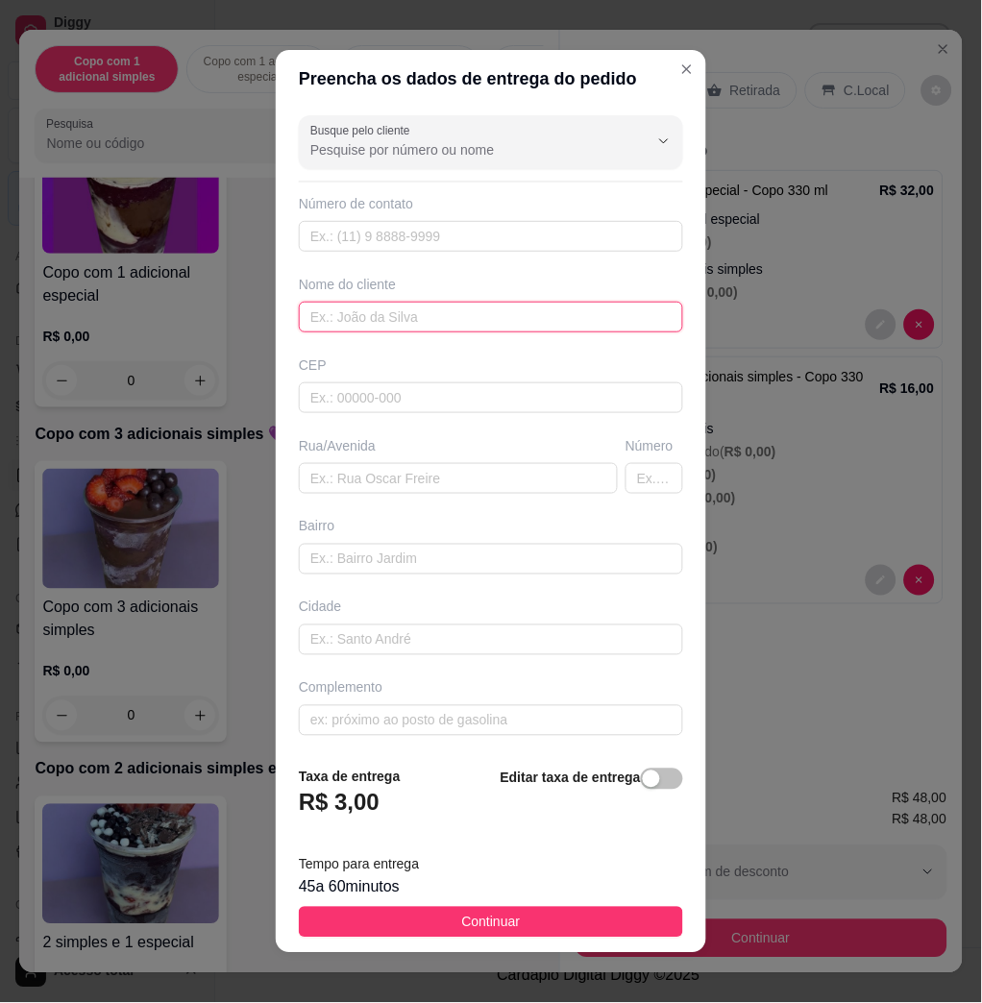
click at [411, 318] on input "text" at bounding box center [491, 317] width 384 height 31
type input "Camila"
click at [412, 496] on div "Busque pelo cliente Número de contato Nome do cliente Camila CEP Rua/[GEOGRAPHI…" at bounding box center [491, 430] width 430 height 644
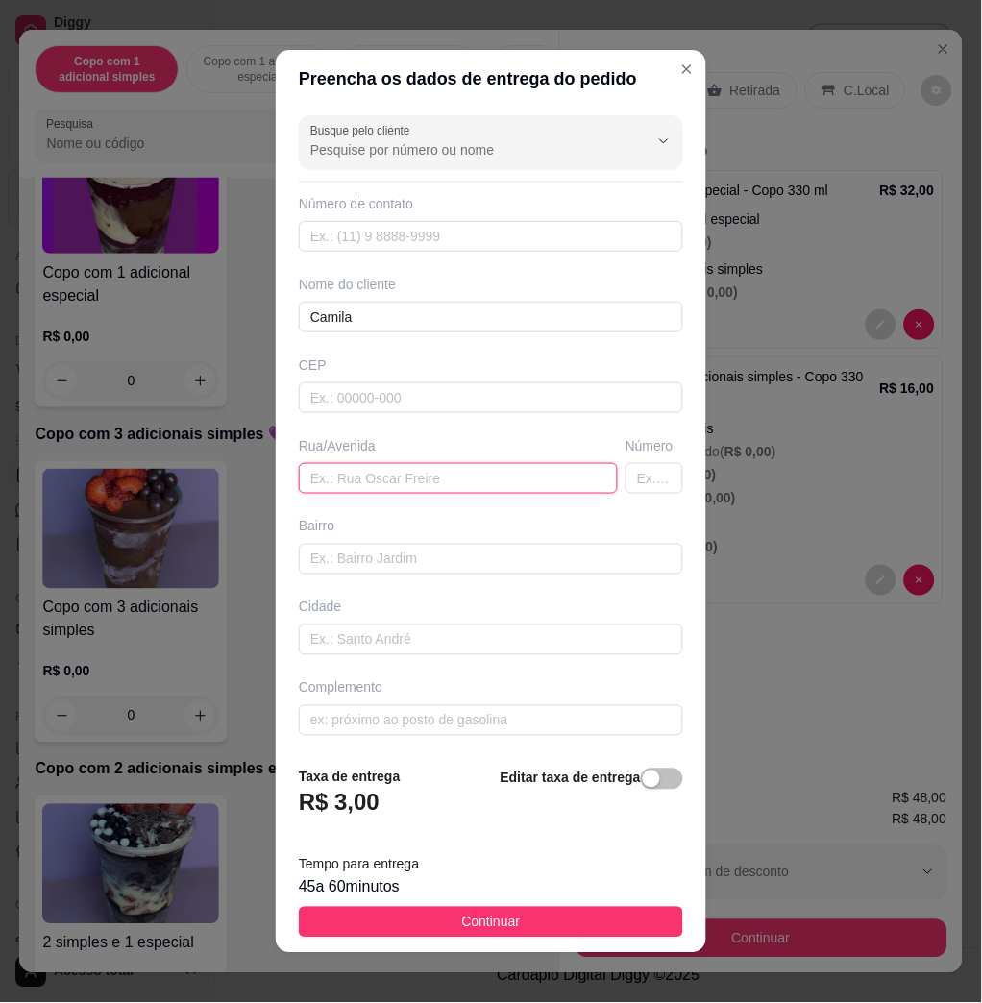
click at [412, 480] on input "text" at bounding box center [458, 478] width 319 height 31
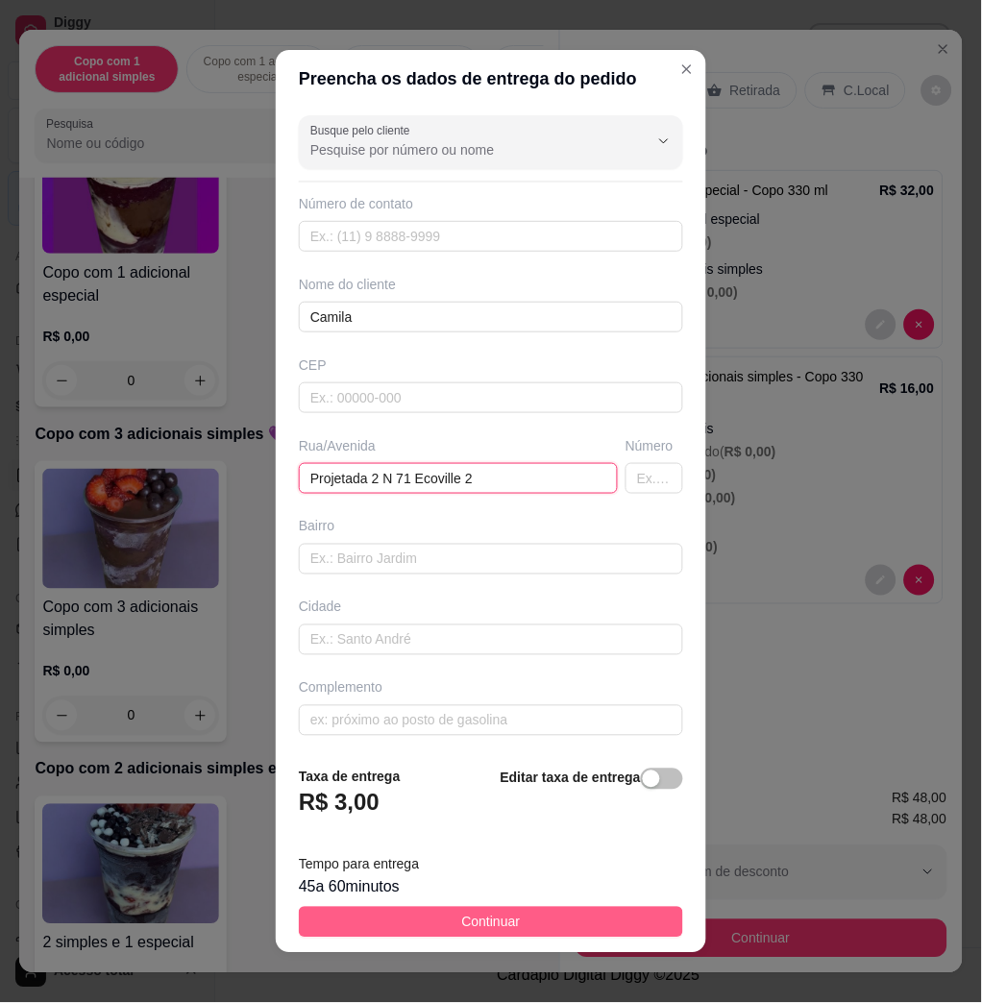
type input "Projetada 2 N 71 Ecoville 2"
click at [502, 916] on button "Continuar" at bounding box center [491, 922] width 384 height 31
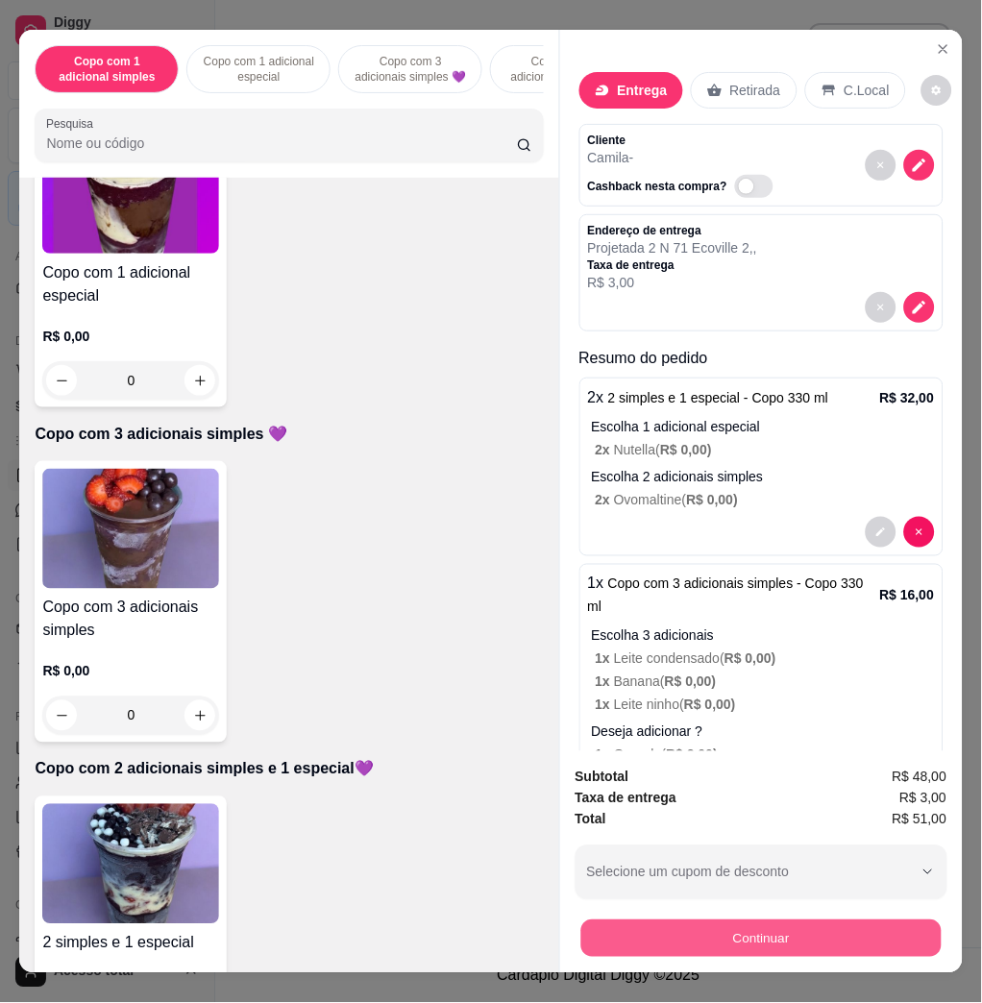
click at [662, 927] on button "Continuar" at bounding box center [760, 937] width 360 height 37
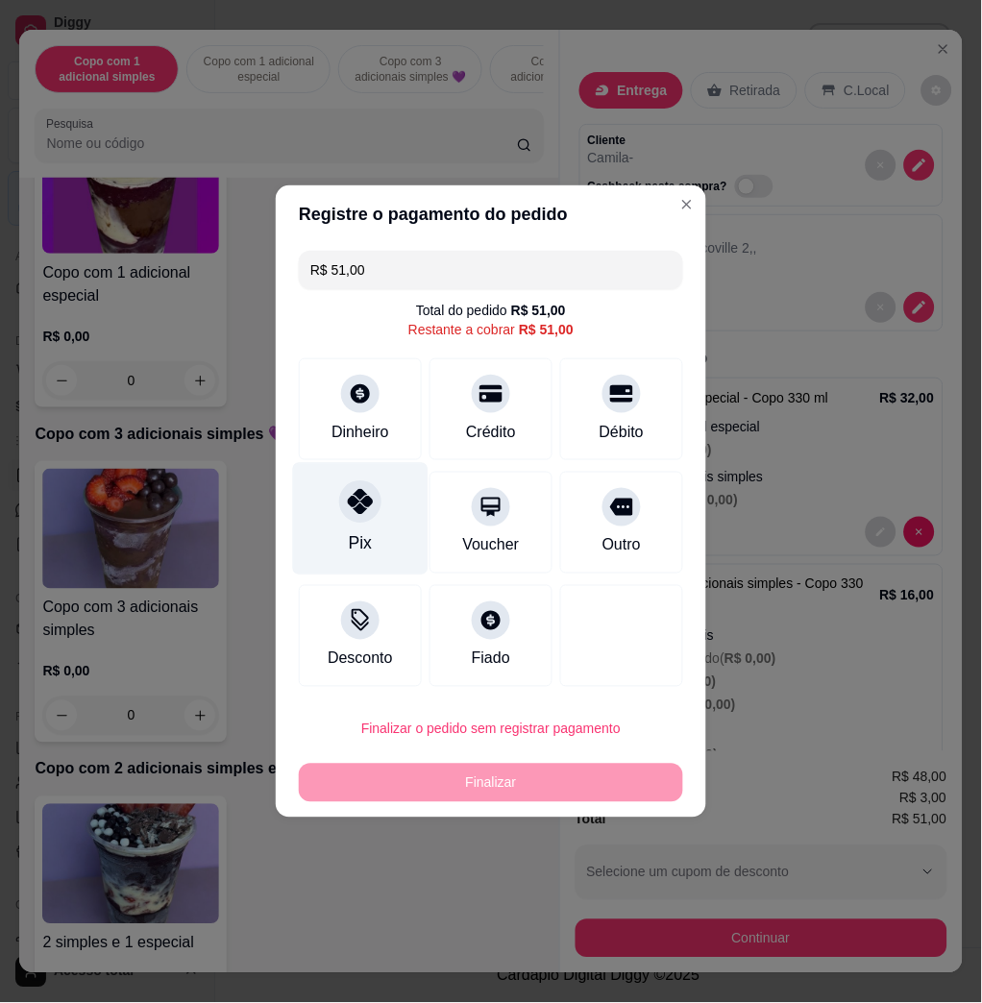
click at [349, 524] on div "Pix" at bounding box center [360, 519] width 135 height 112
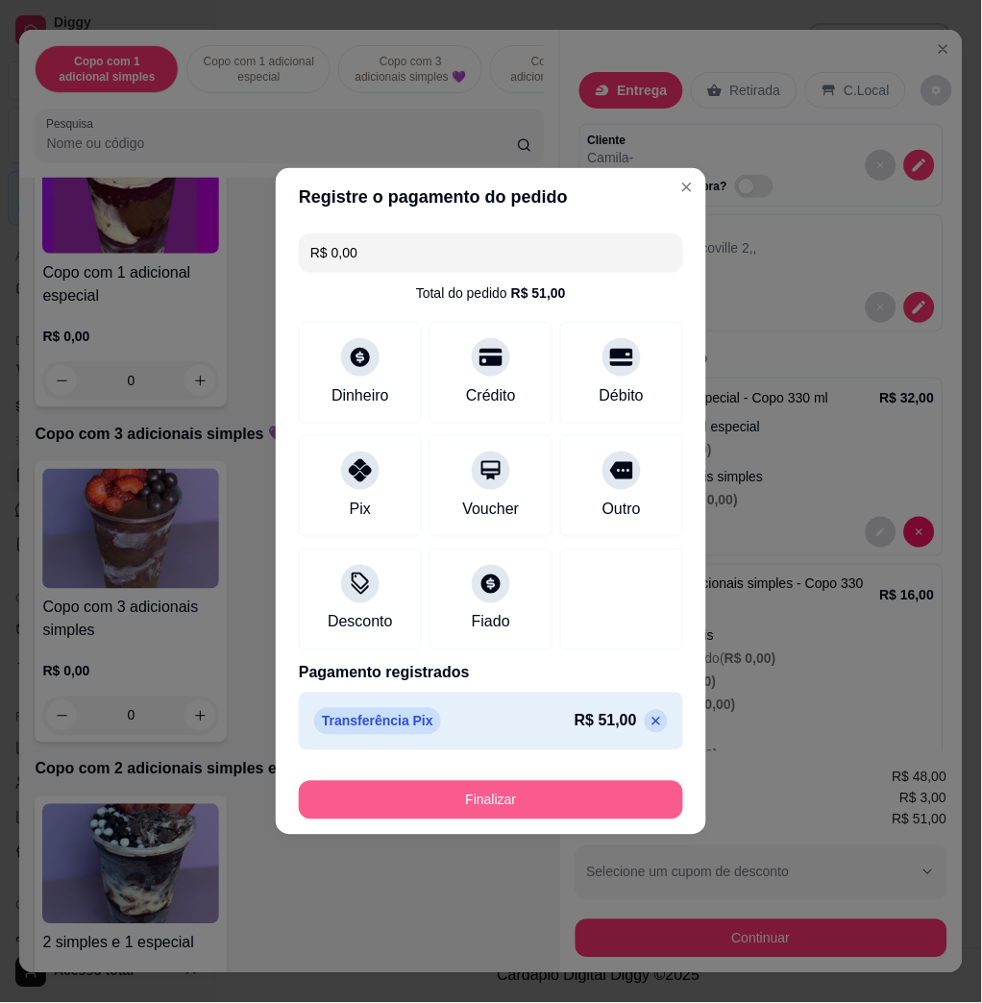
click at [499, 784] on button "Finalizar" at bounding box center [491, 800] width 384 height 38
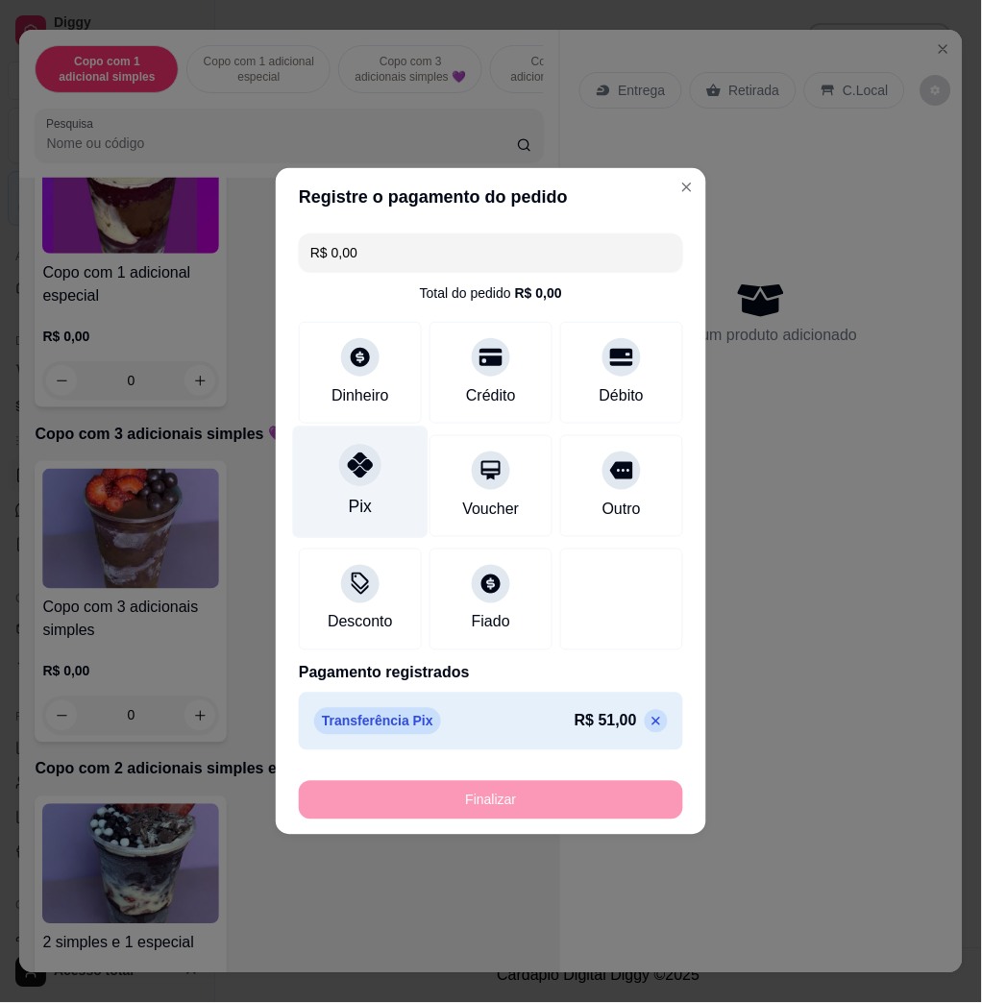
type input "-R$ 51,00"
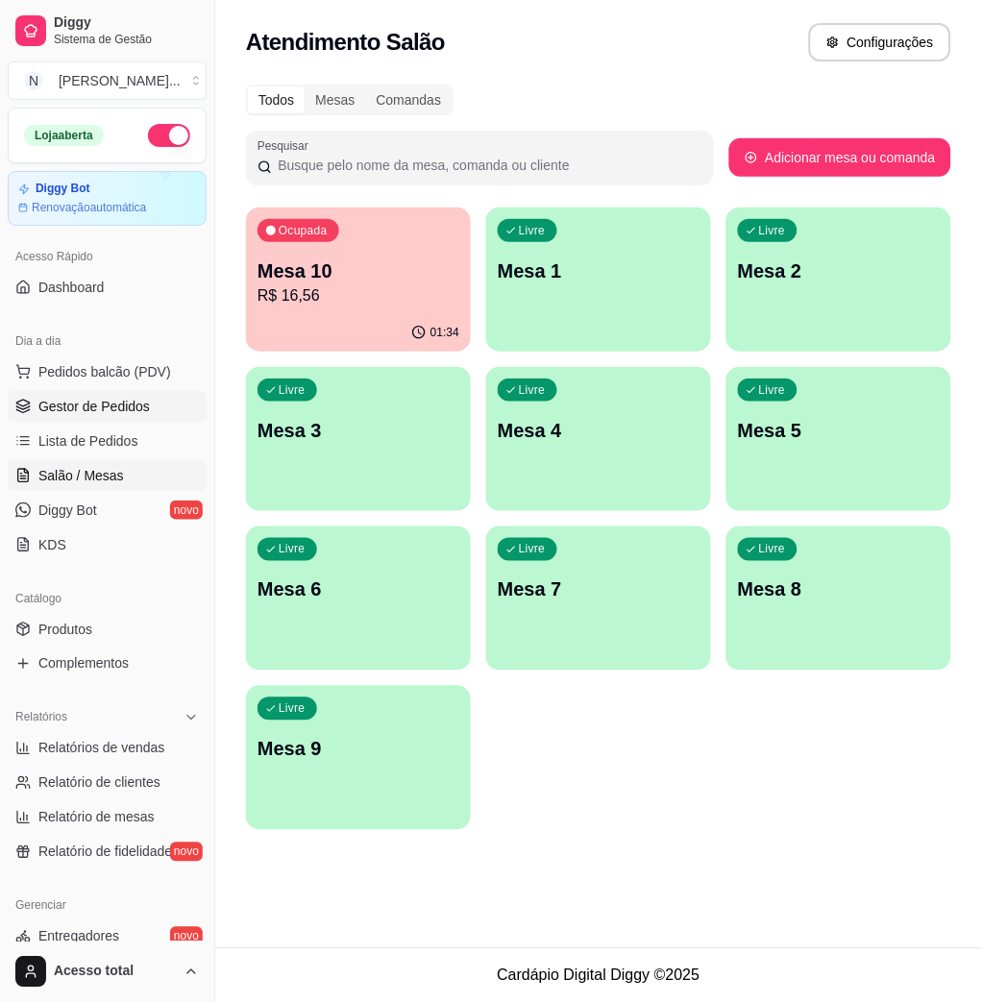
click at [184, 421] on link "Gestor de Pedidos" at bounding box center [107, 406] width 199 height 31
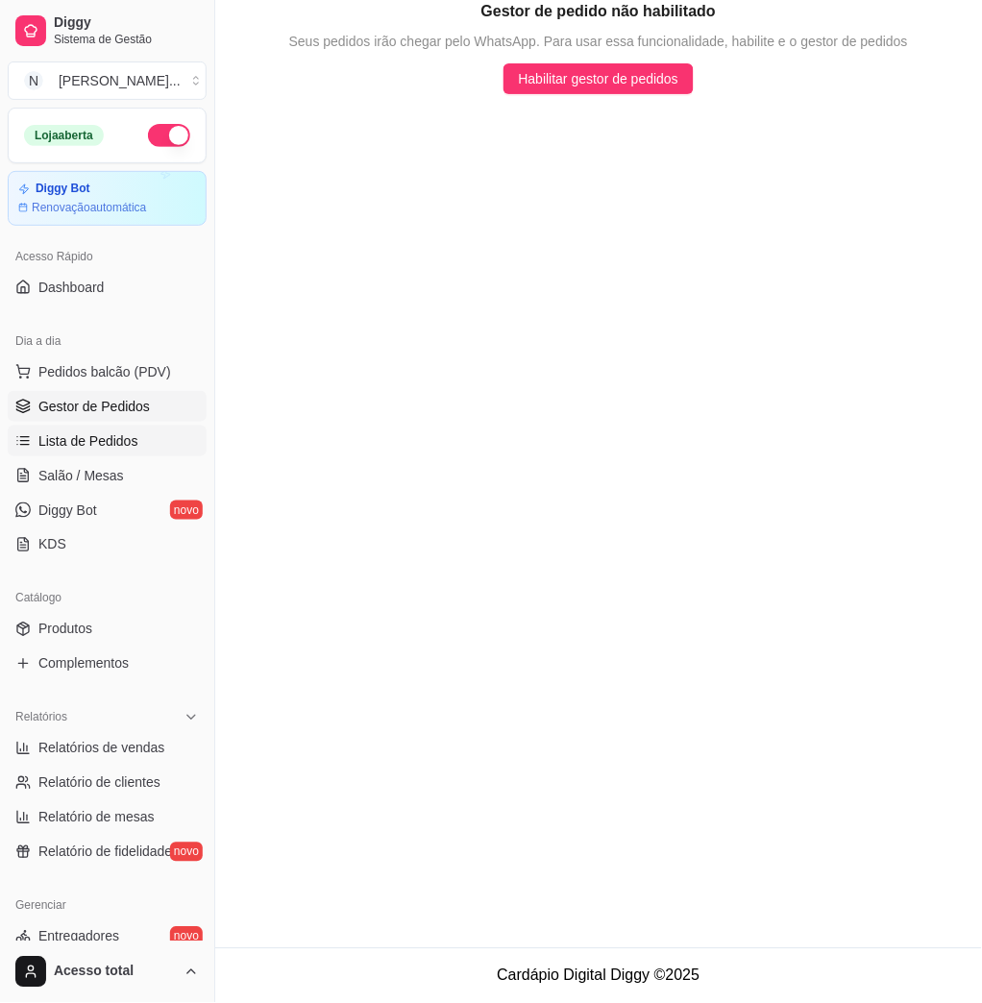
click at [117, 438] on span "Lista de Pedidos" at bounding box center [88, 440] width 100 height 19
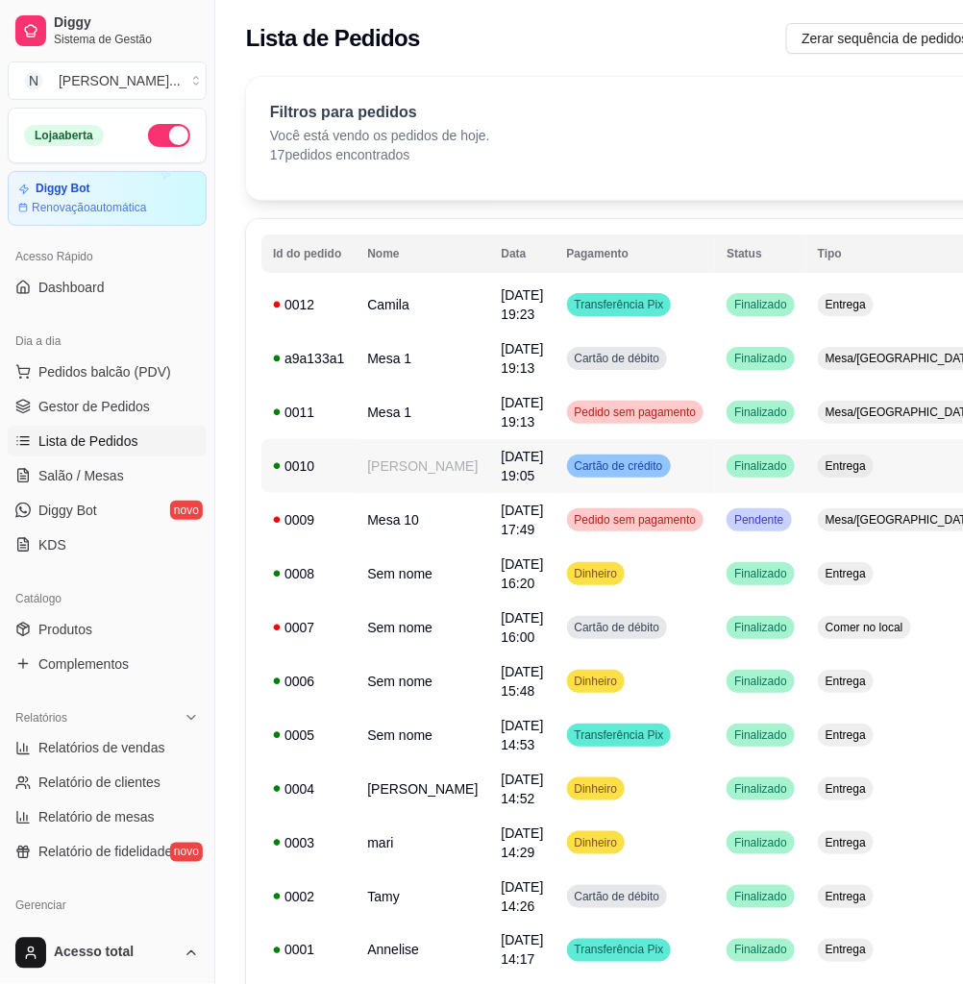
click at [650, 484] on td "Cartão de crédito" at bounding box center [635, 466] width 160 height 54
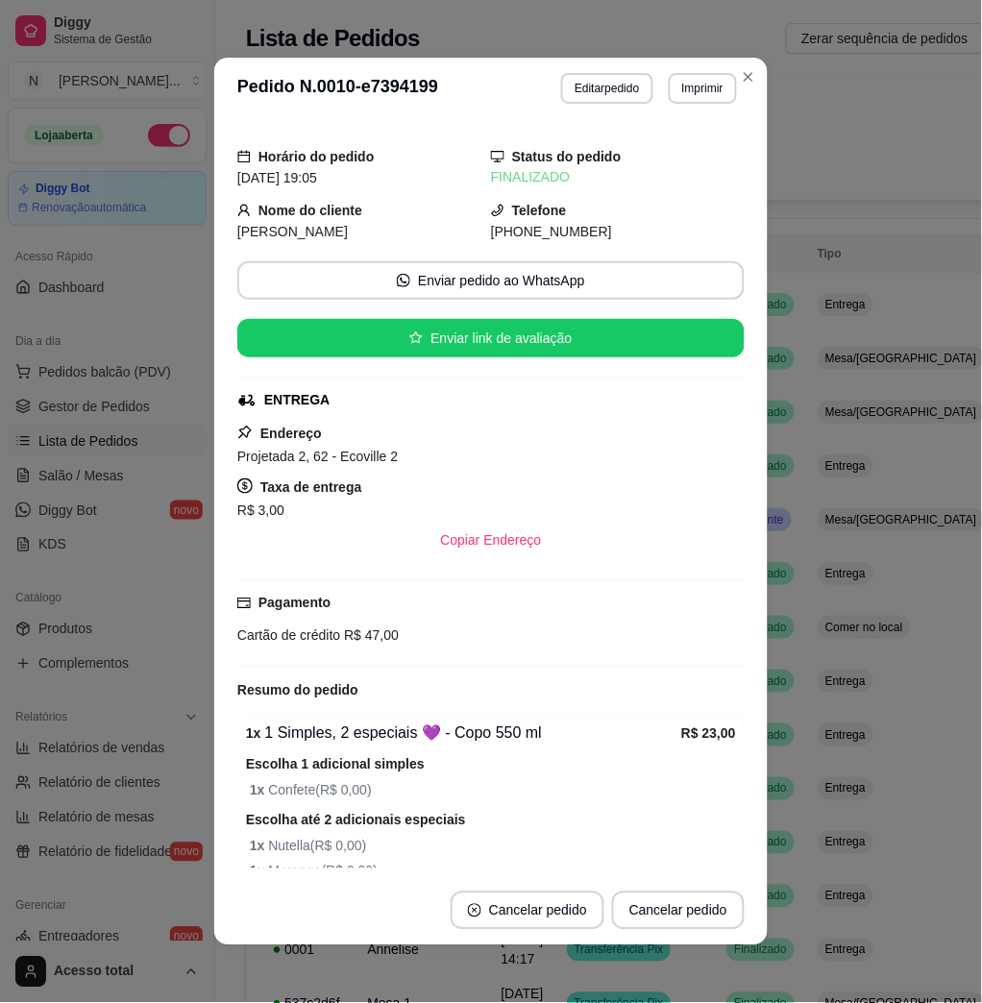
scroll to position [256, 0]
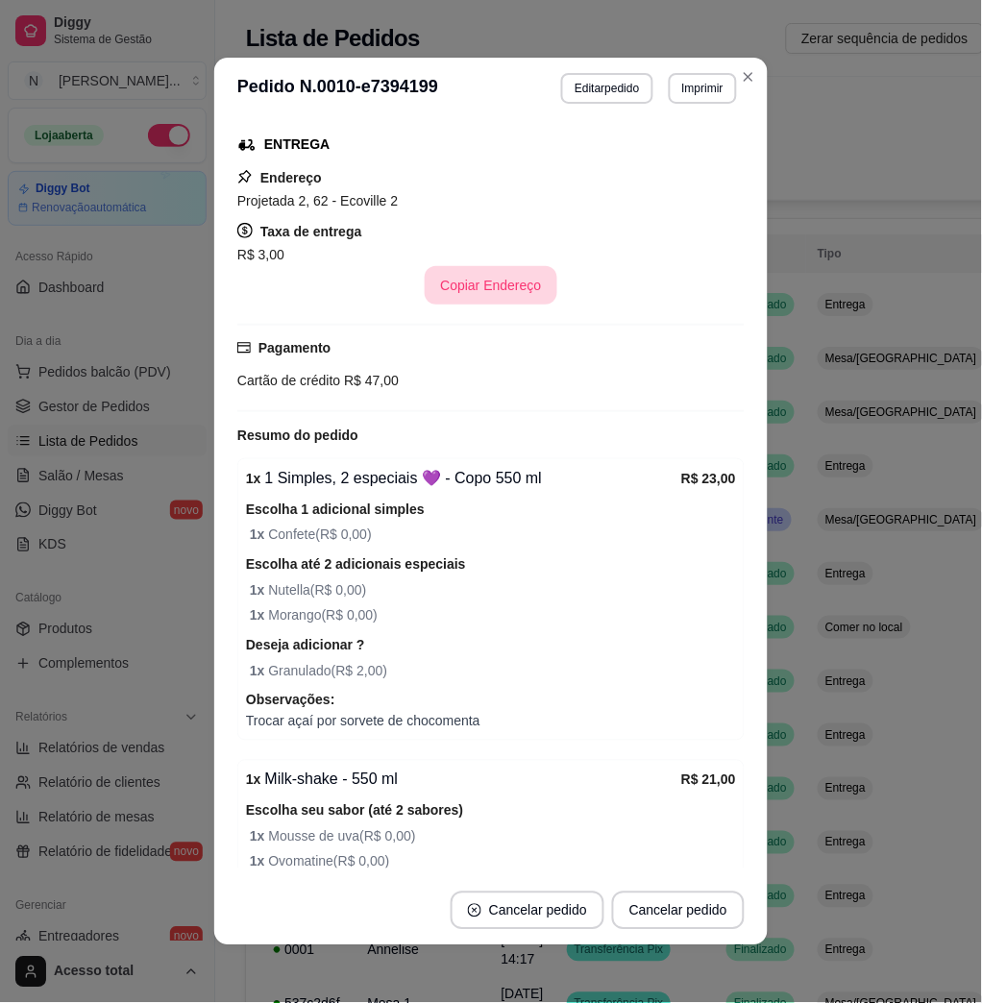
click at [511, 282] on button "Copiar Endereço" at bounding box center [491, 285] width 132 height 38
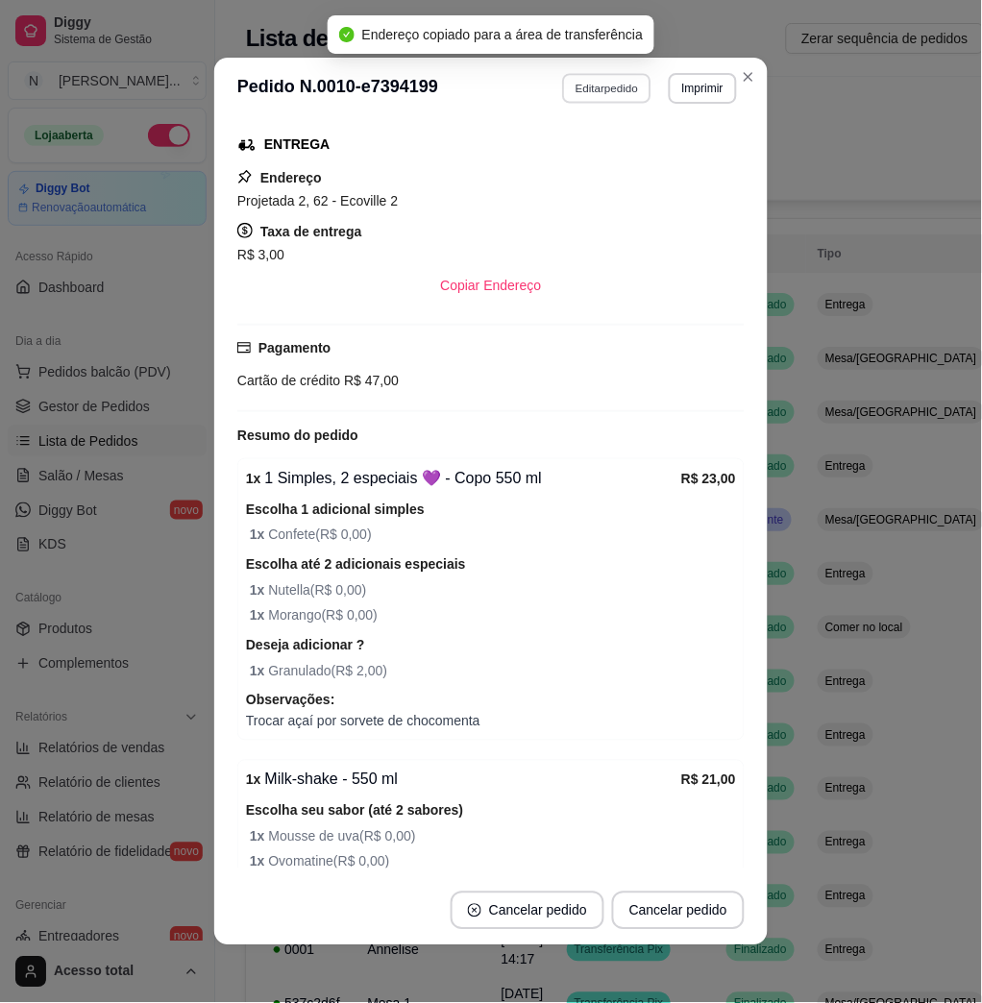
click at [602, 87] on button "Editar pedido" at bounding box center [607, 88] width 89 height 30
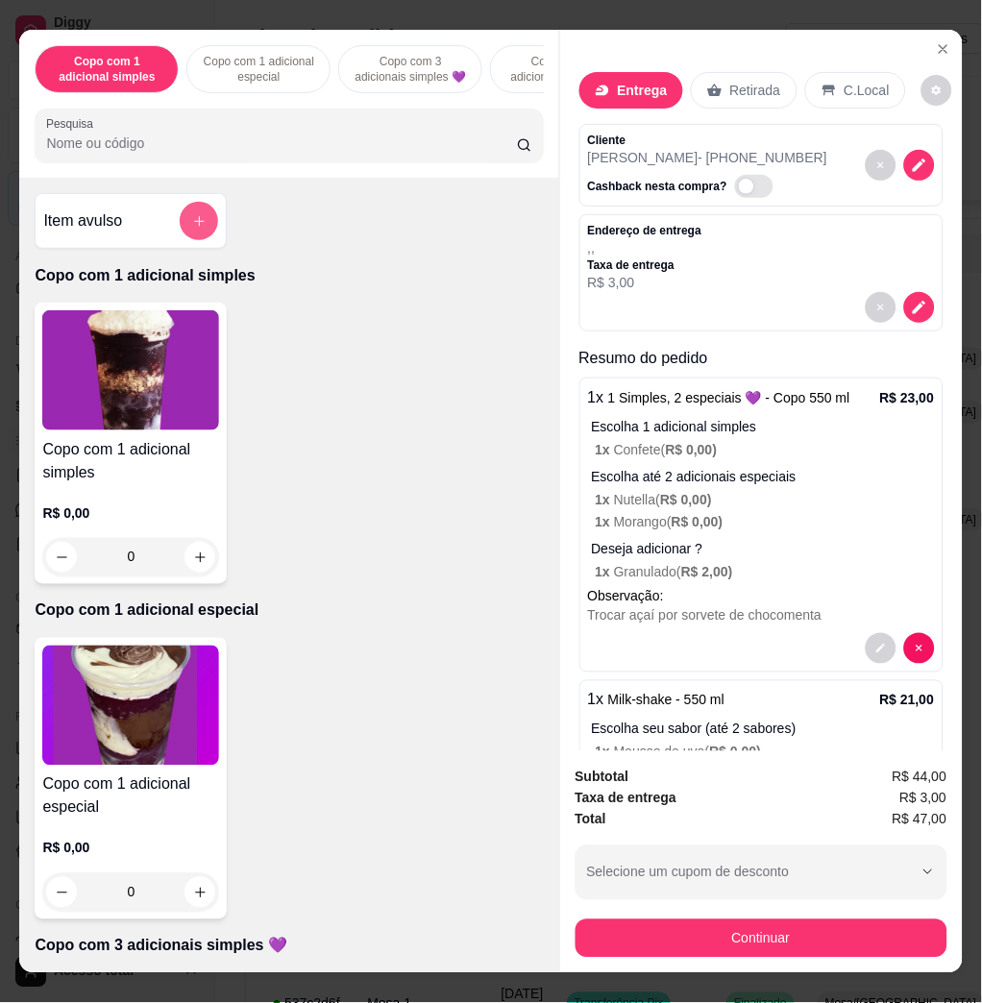
click at [194, 240] on button "add-separate-item" at bounding box center [199, 221] width 38 height 38
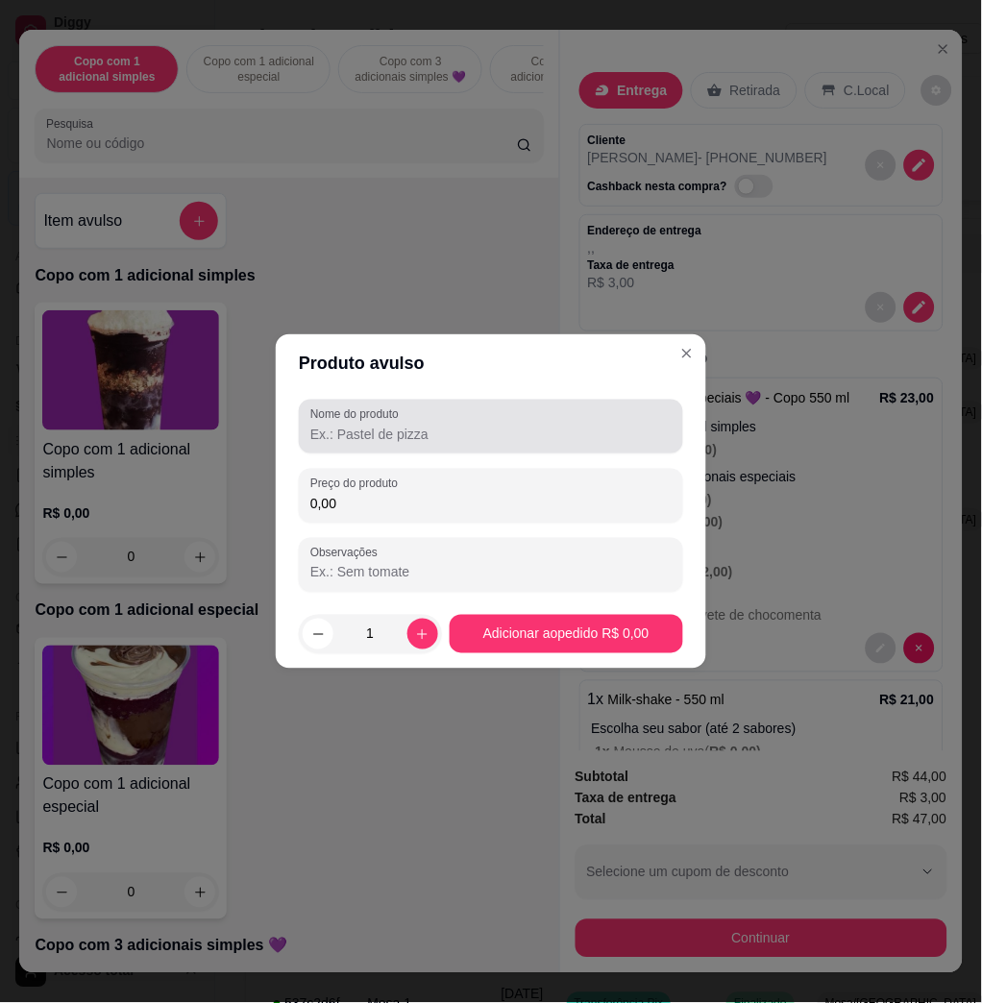
click at [346, 417] on label "Nome do produto" at bounding box center [357, 414] width 95 height 16
click at [346, 425] on input "Nome do produto" at bounding box center [490, 434] width 361 height 19
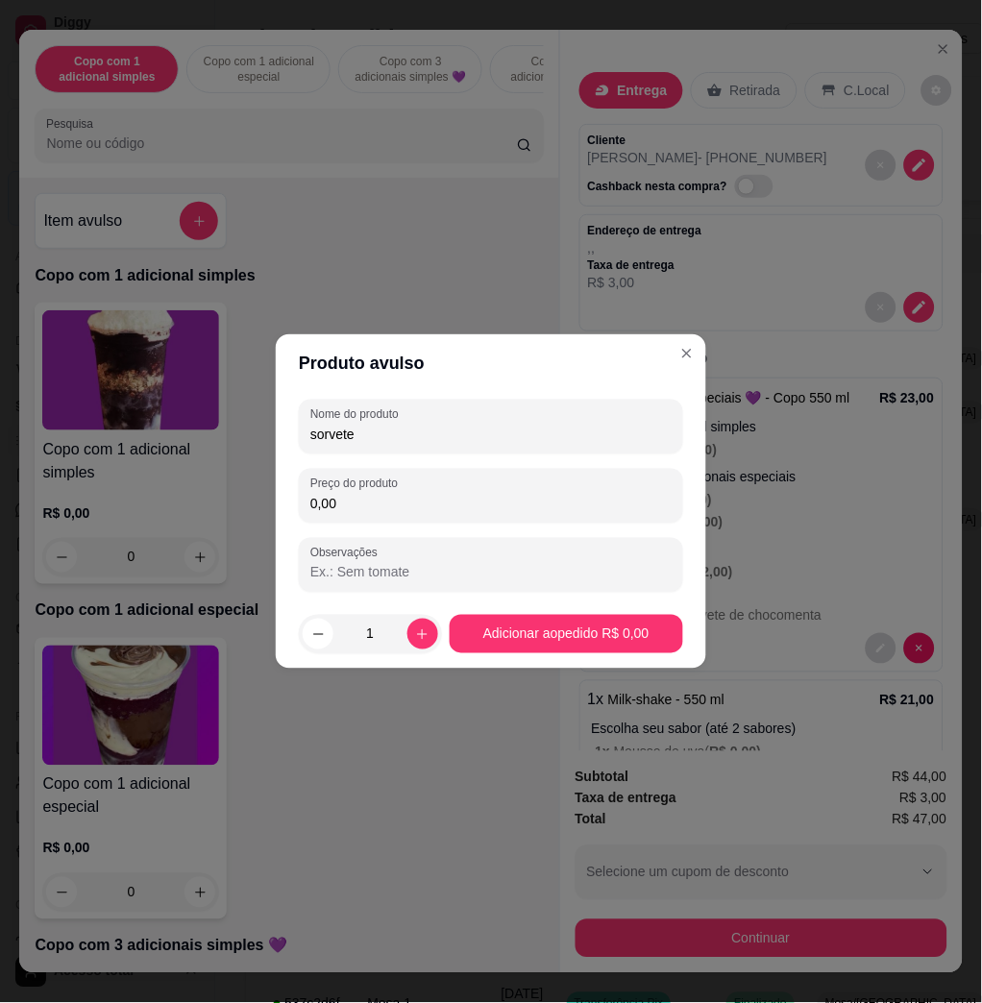
type input "sorvete"
click at [381, 527] on div "Nome do produto sorvete Preço do produto 0,00 Observações" at bounding box center [491, 496] width 384 height 192
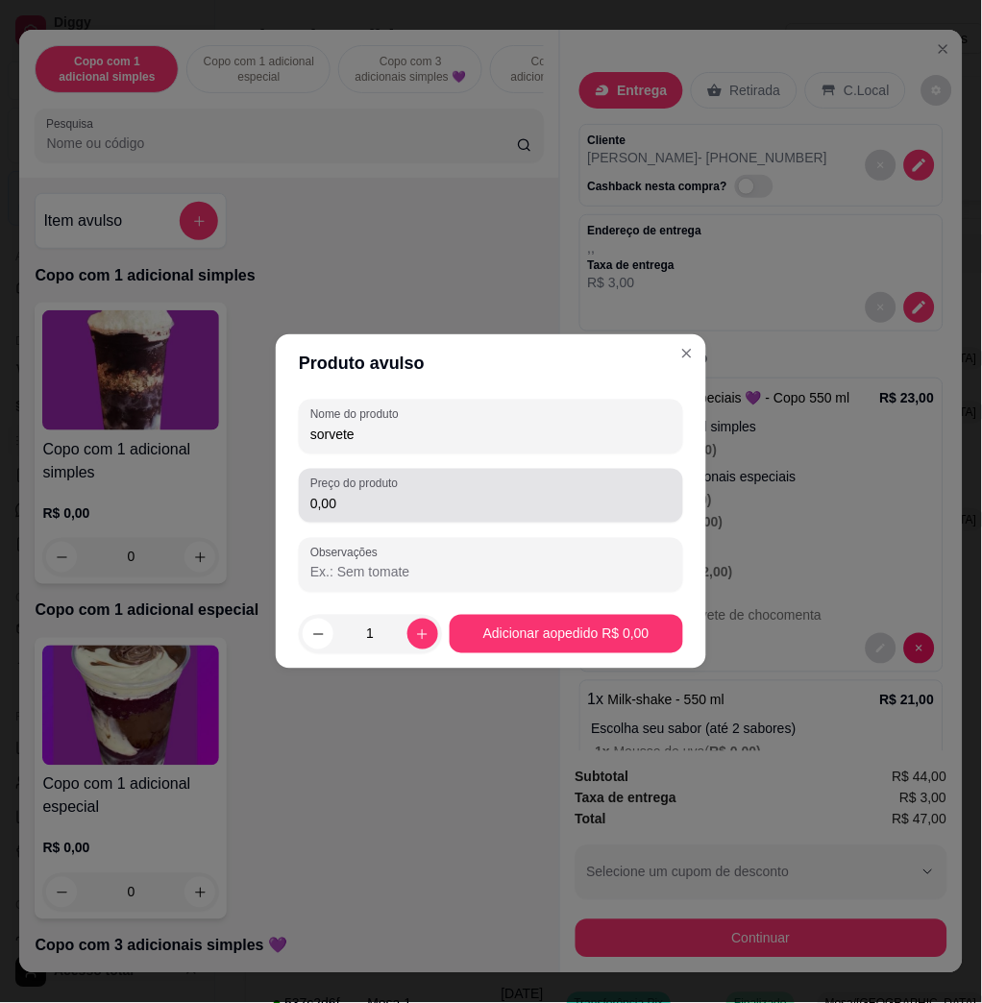
click at [385, 515] on div "Preço do produto 0,00" at bounding box center [491, 496] width 384 height 54
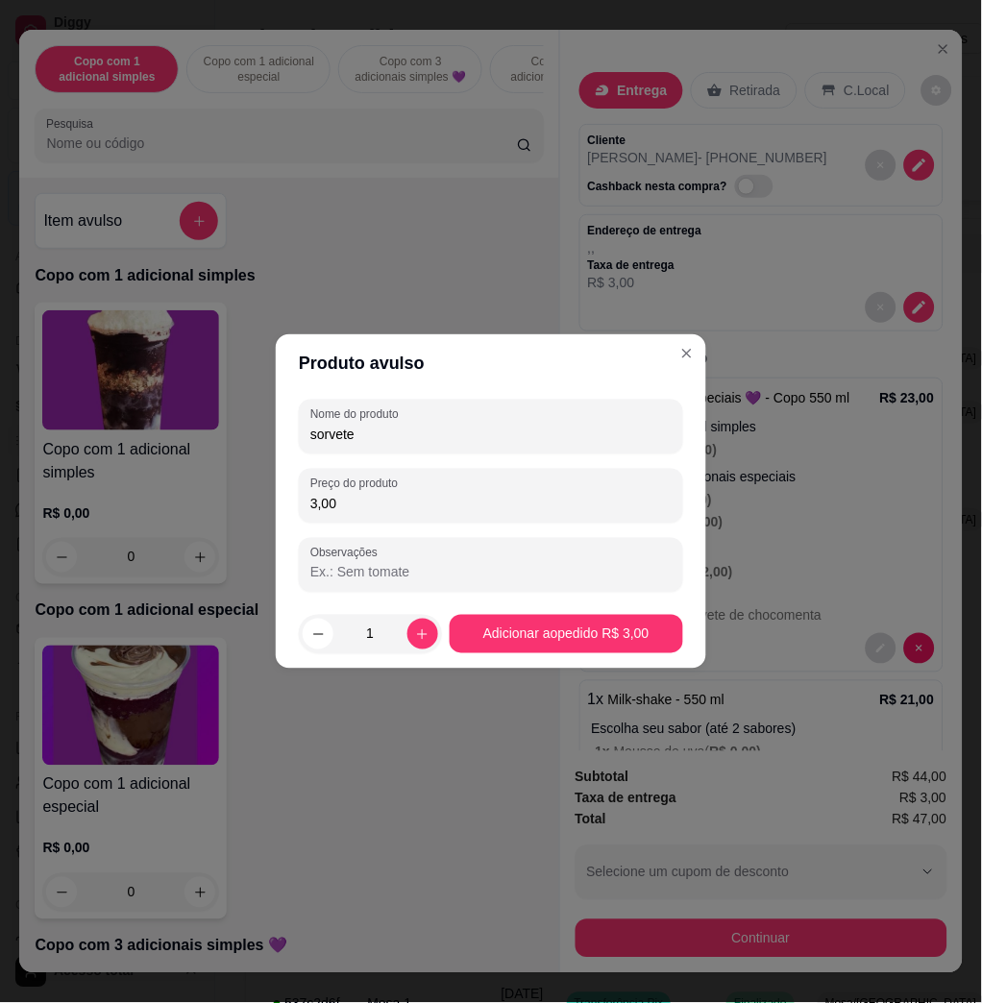
type input "3,00"
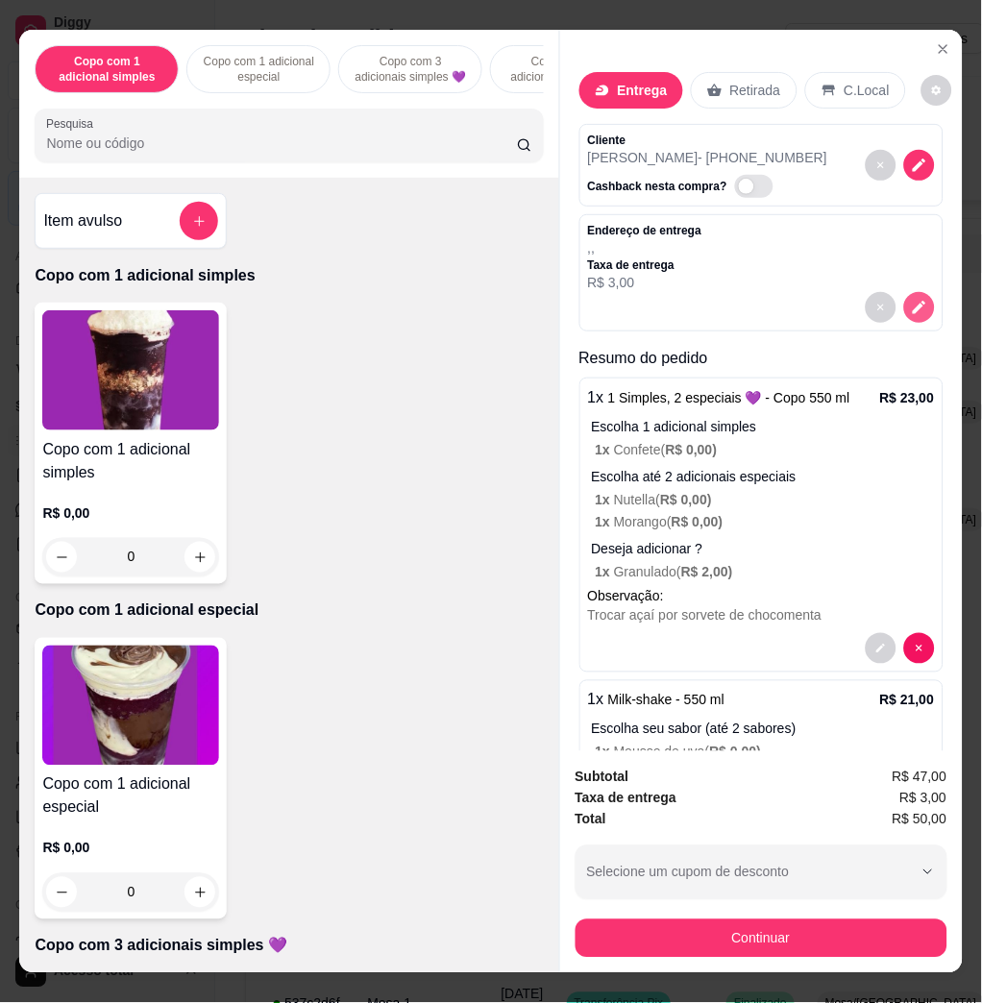
click at [913, 315] on icon "decrease-product-quantity" at bounding box center [919, 308] width 13 height 13
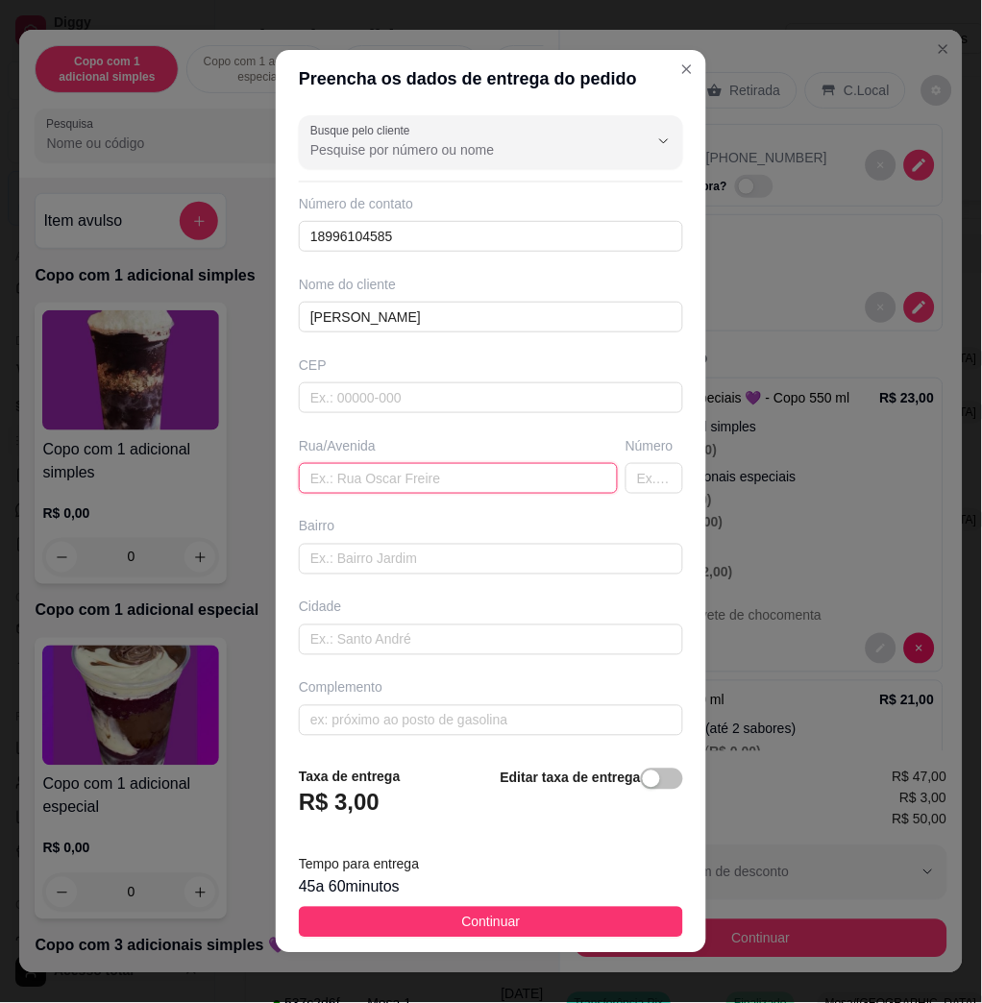
click at [475, 491] on input "text" at bounding box center [458, 478] width 319 height 31
paste input "Projetada 2, 62 - Ecoville 2"
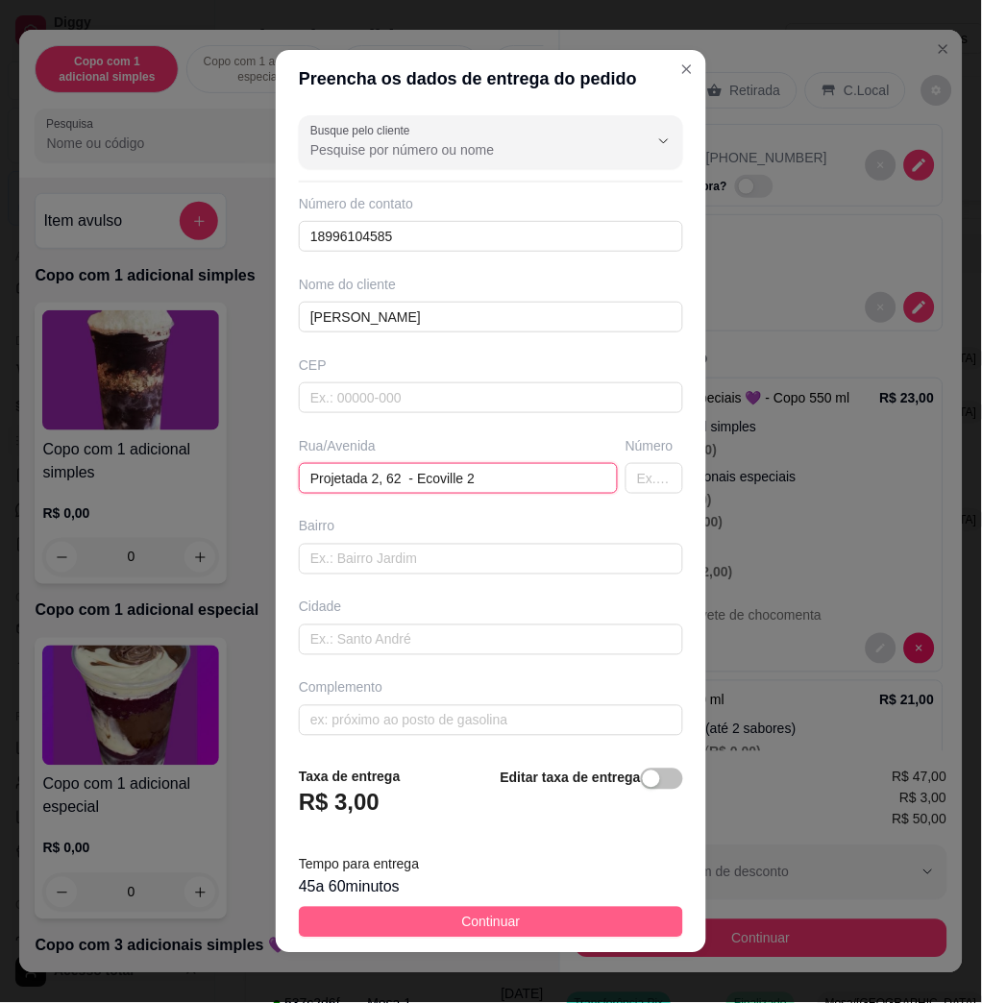
type input "Projetada 2, 62 - Ecoville 2"
click at [482, 913] on span "Continuar" at bounding box center [491, 922] width 59 height 21
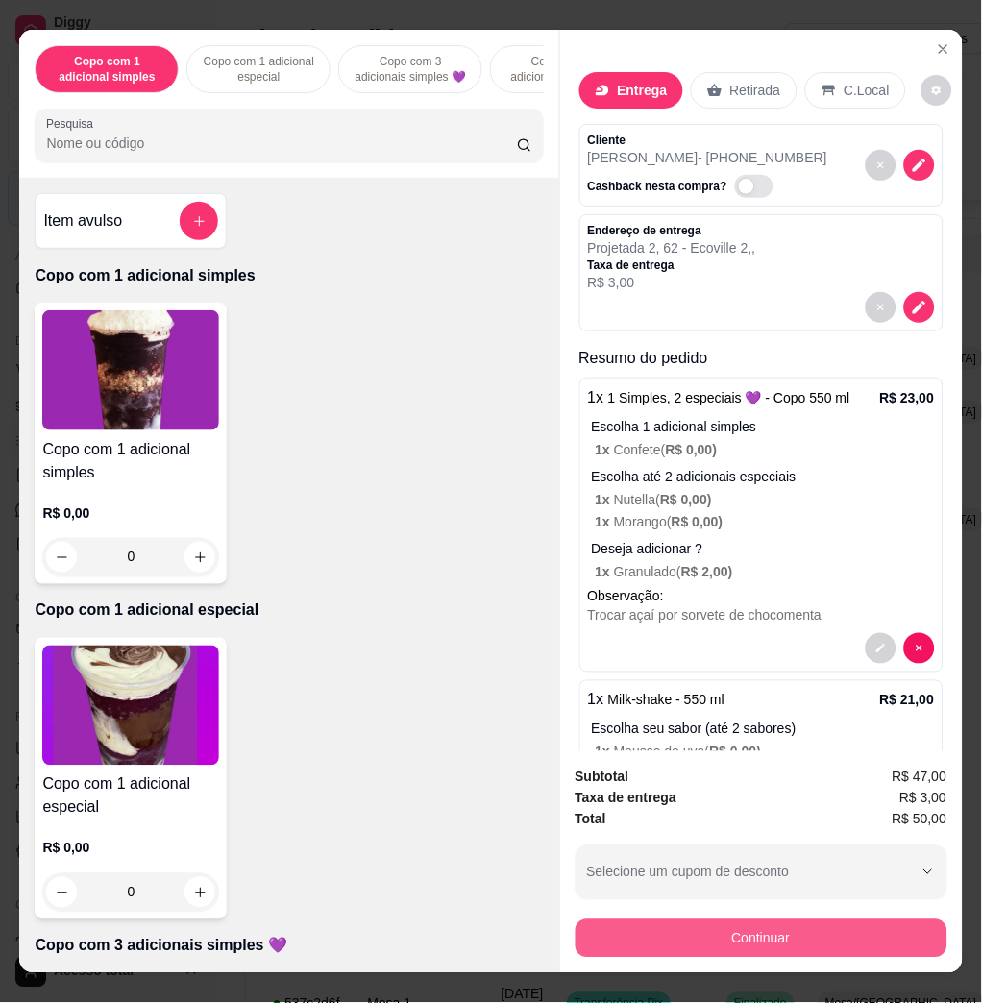
click at [702, 919] on button "Continuar" at bounding box center [762, 938] width 372 height 38
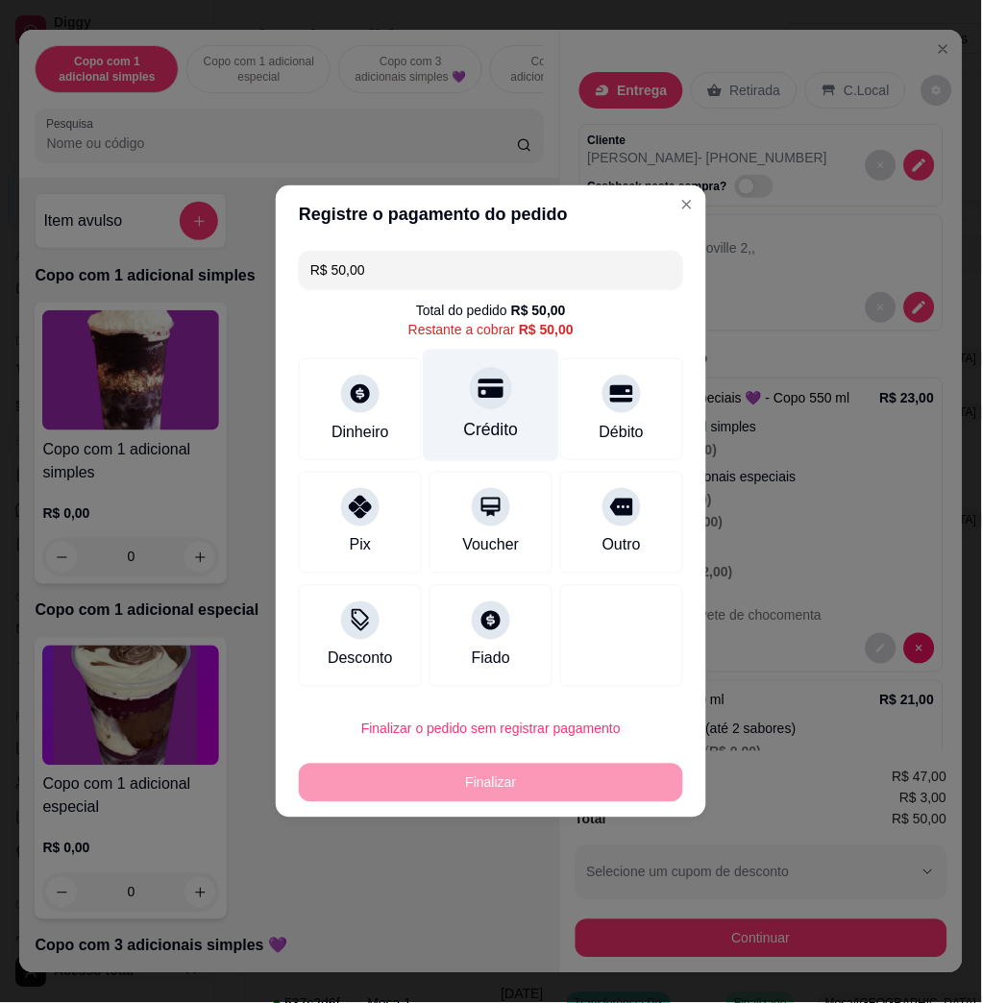
click at [464, 422] on div "Crédito" at bounding box center [491, 430] width 55 height 25
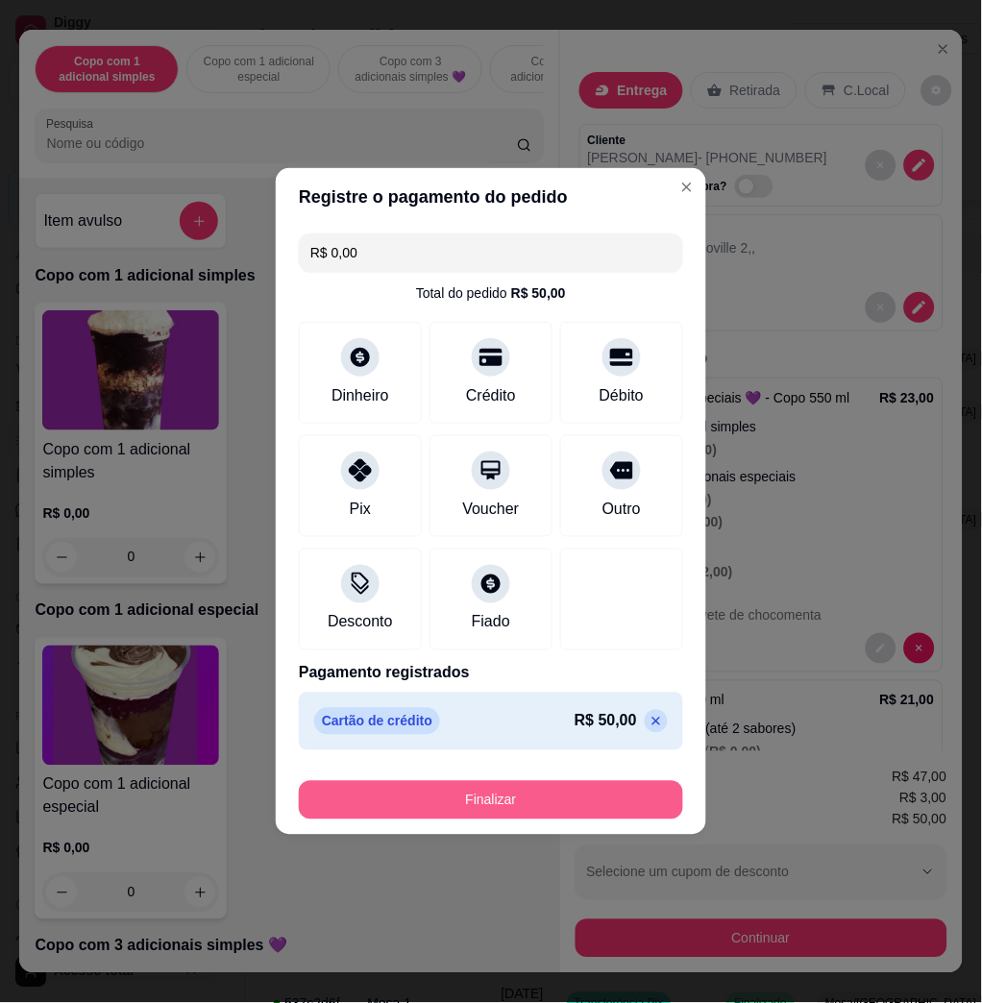
click at [494, 793] on button "Finalizar" at bounding box center [491, 800] width 384 height 38
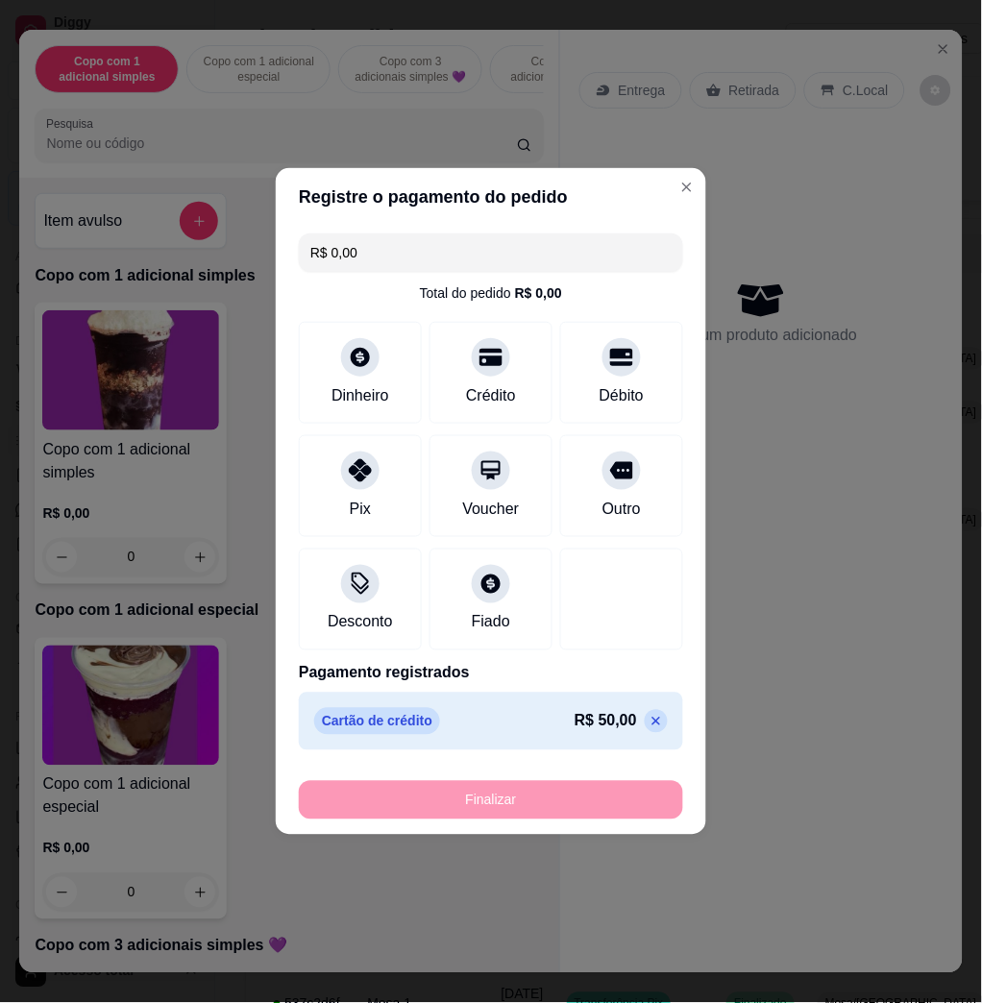
type input "-R$ 50,00"
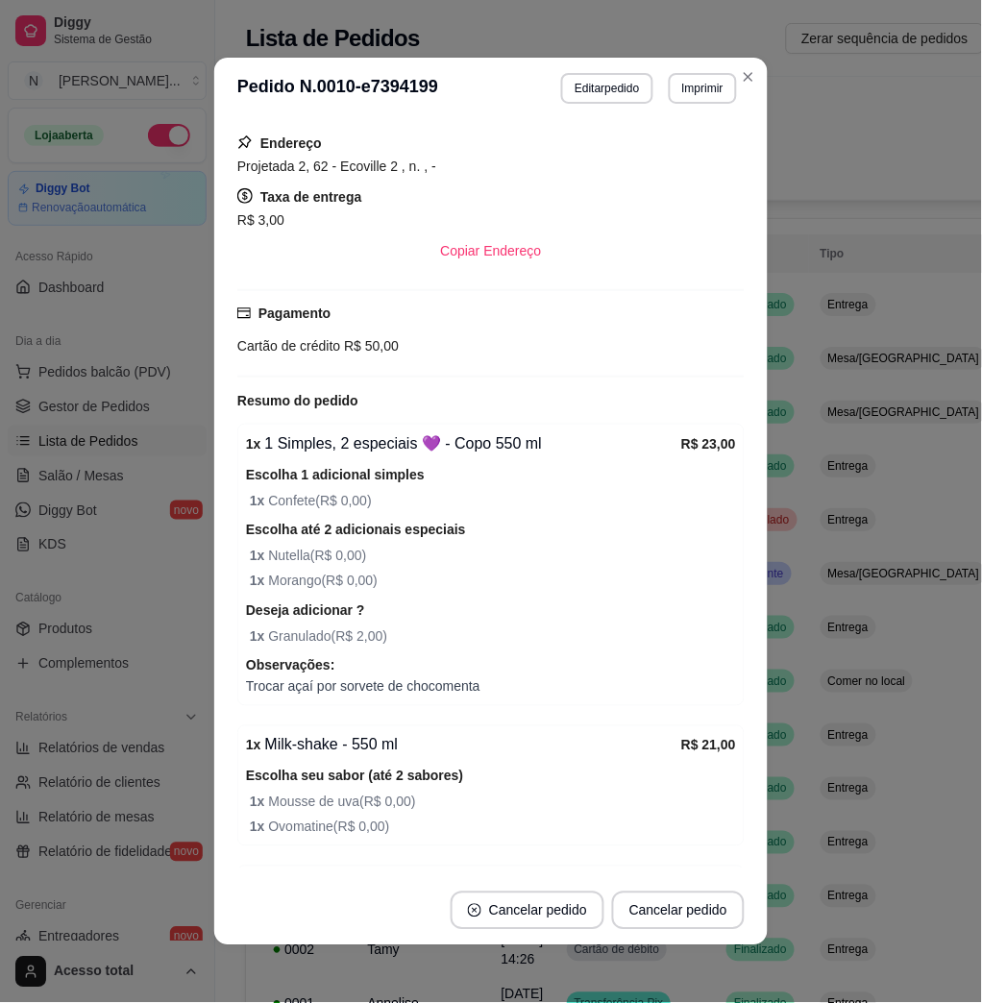
scroll to position [221, 0]
